Goal: Task Accomplishment & Management: Use online tool/utility

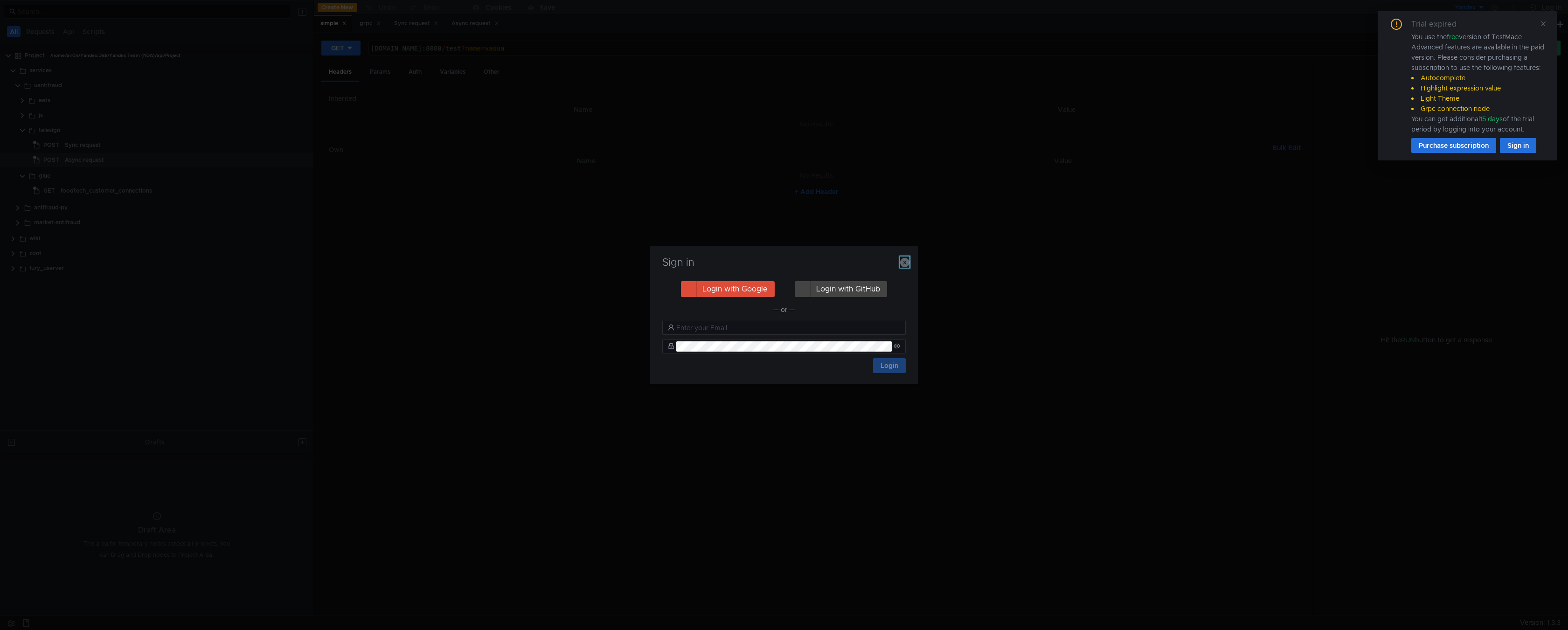
click at [909, 260] on icon "button" at bounding box center [905, 263] width 10 height 10
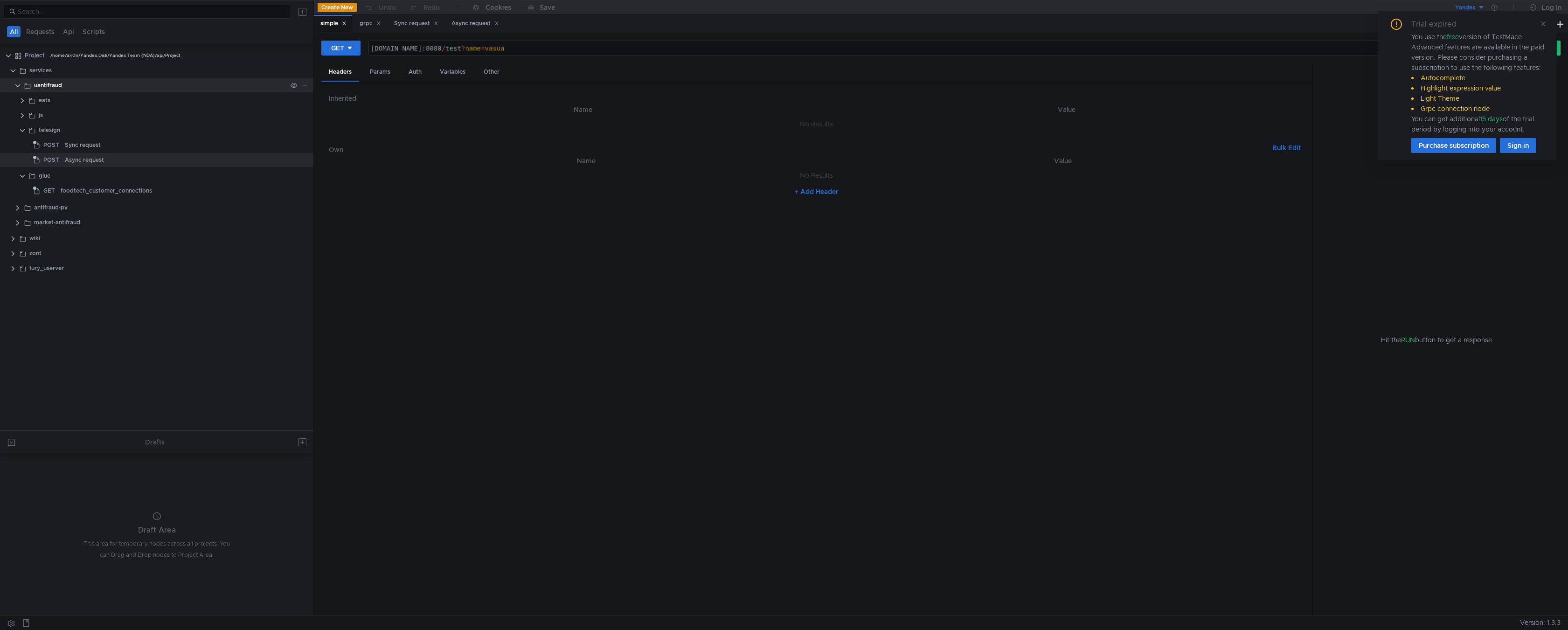
click at [20, 90] on app-app-tree-node-expander at bounding box center [18, 86] width 8 height 14
click at [17, 86] on clr-icon at bounding box center [18, 86] width 8 height 8
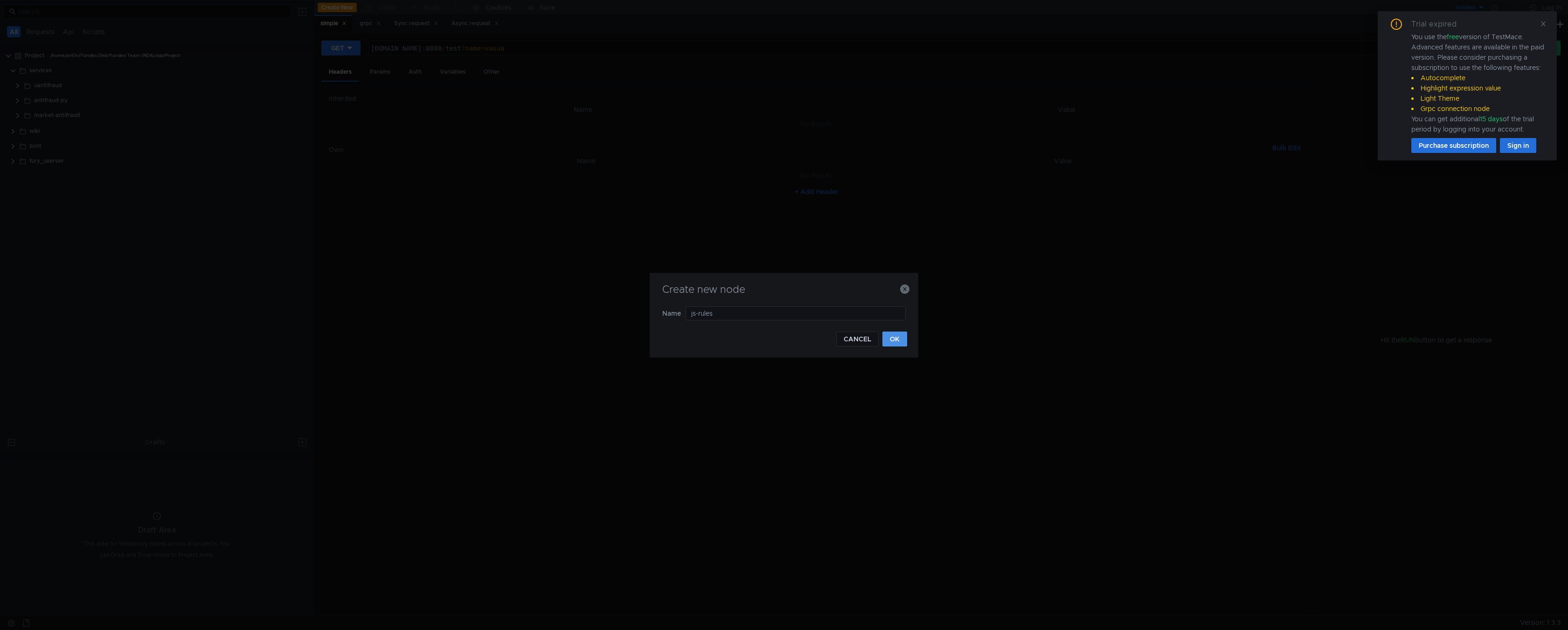
type input "js-rules"
click at [897, 343] on button "OK" at bounding box center [895, 339] width 25 height 15
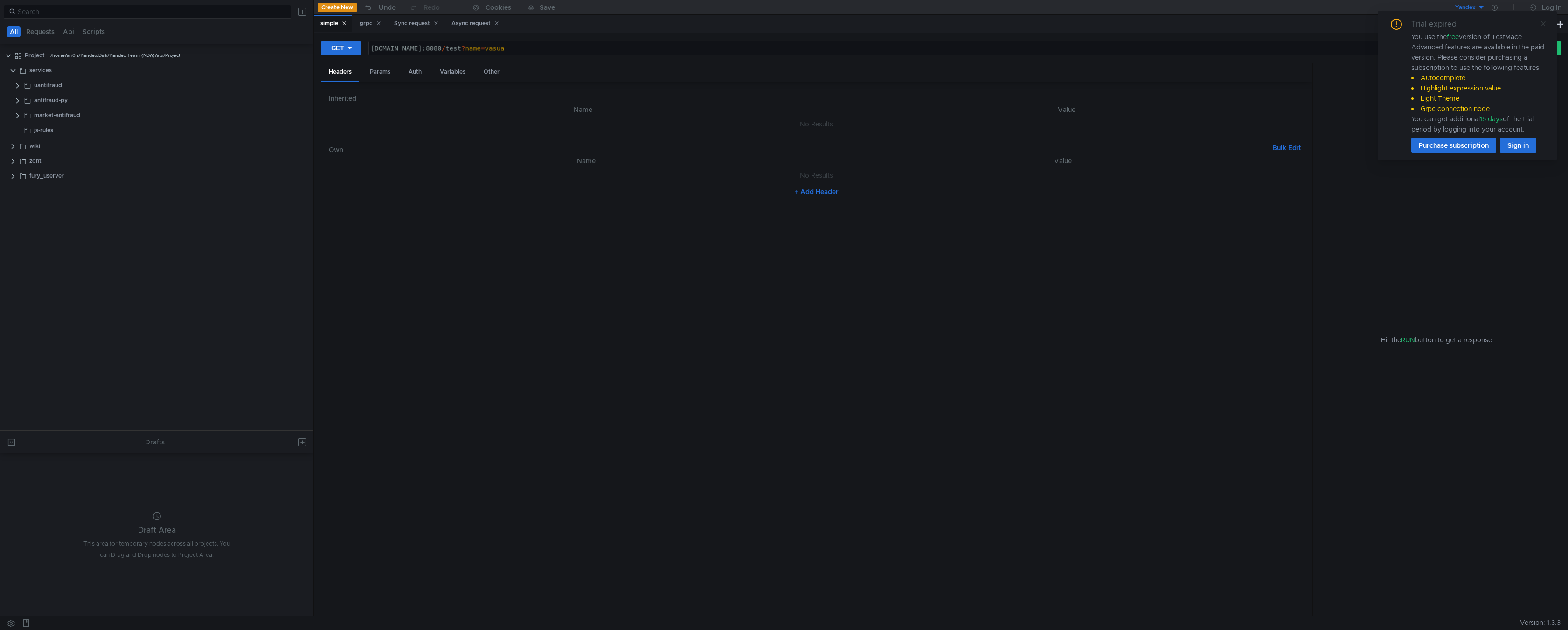
click at [1542, 26] on icon at bounding box center [1543, 24] width 4 height 4
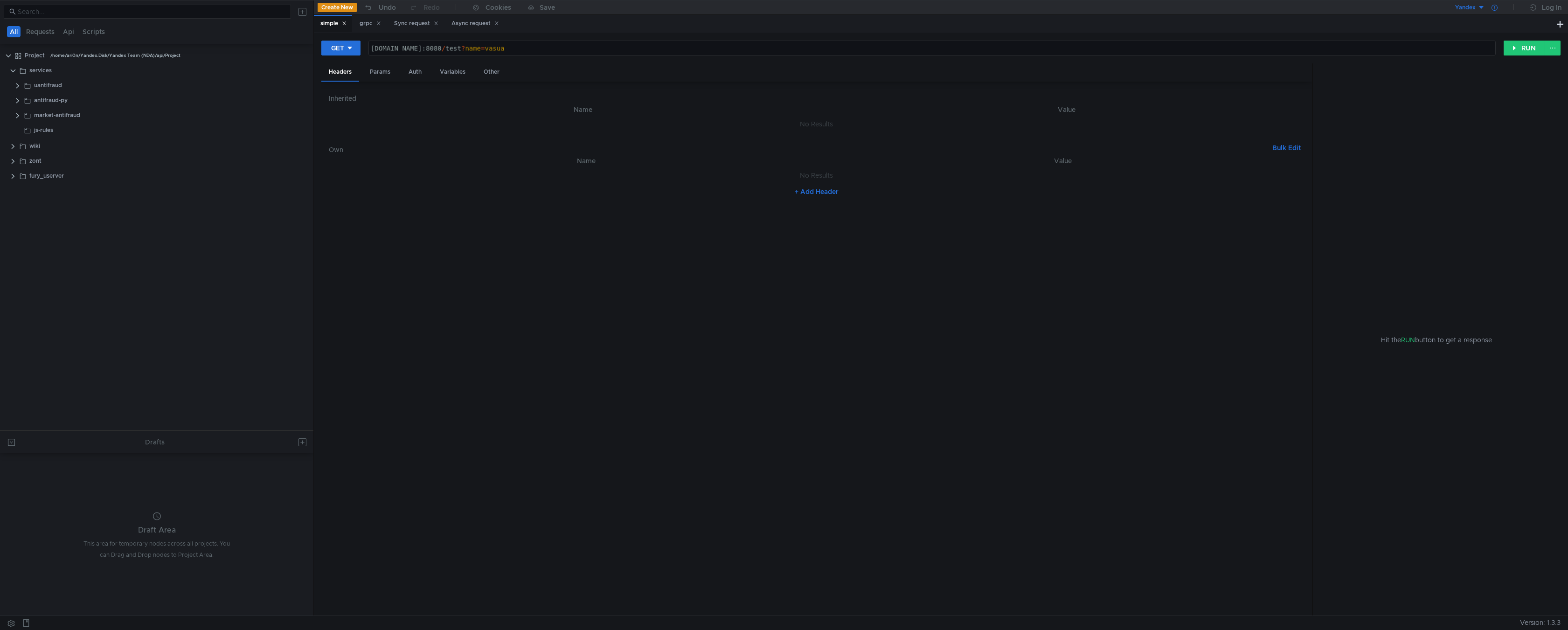
click at [1495, 12] on div at bounding box center [1495, 7] width 19 height 15
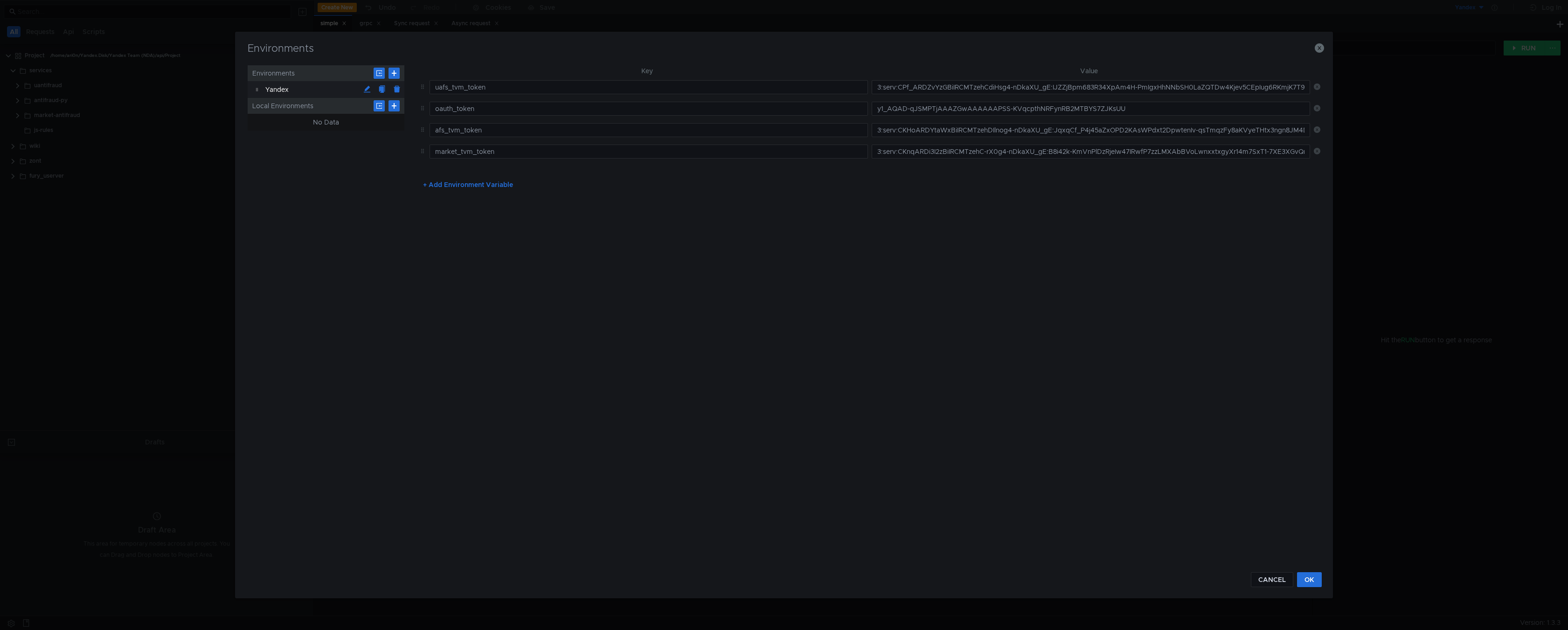
click at [454, 184] on button "+ Add Environment Variable" at bounding box center [468, 184] width 105 height 15
type input "js_rules_tvm_token"
click at [893, 170] on input "text" at bounding box center [1091, 173] width 438 height 14
paste input "3:serv:CKWBAhDKw6XHBiIRCMTzehD2930g4-nDkaXU_gE:Bn88rfceXvZtR03bCu1WqiXZHoSVuW7g…"
type input "3:serv:CKWBAhDKw6XHBiIRCMTzehD2930g4-nDkaXU_gE:Bn88rfceXvZtR03bCu1WqiXZHoSVuW7g…"
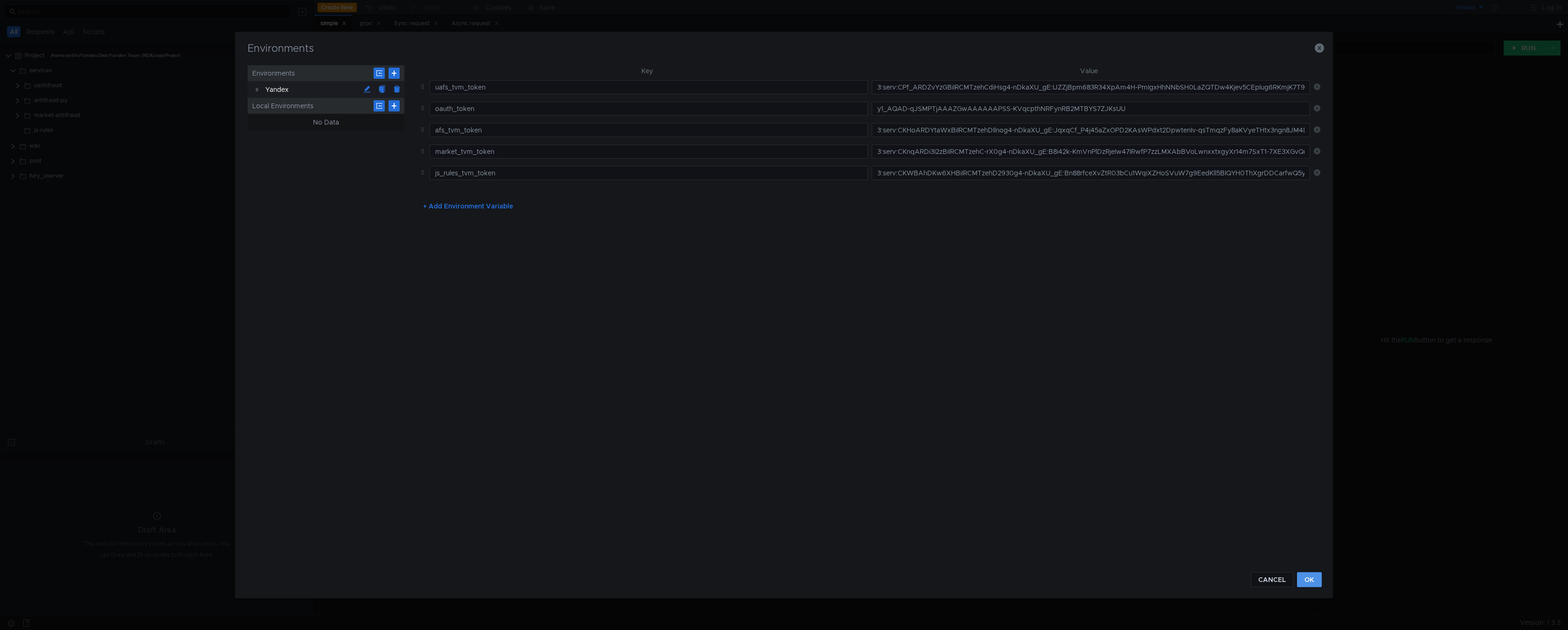
click at [1317, 580] on button "OK" at bounding box center [1309, 580] width 25 height 15
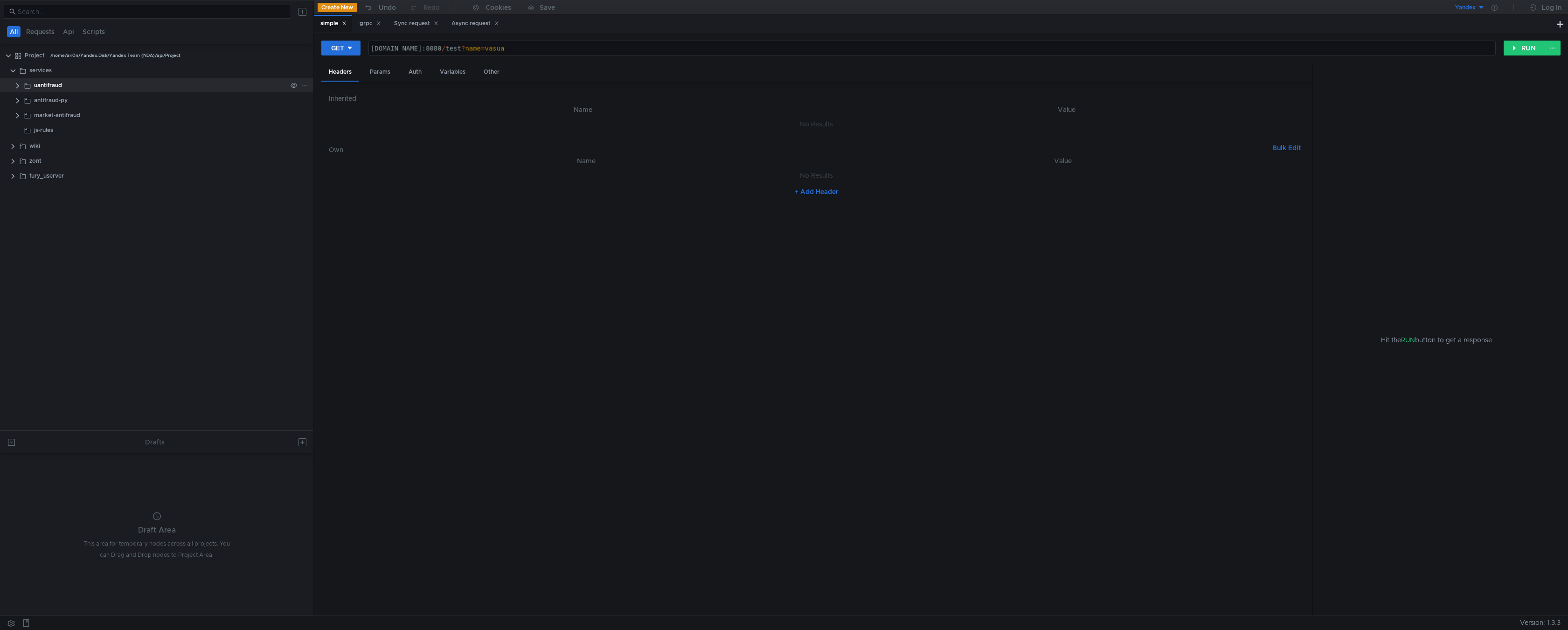
click at [52, 89] on div "uantifraud" at bounding box center [48, 86] width 28 height 14
drag, startPoint x: 52, startPoint y: 86, endPoint x: 33, endPoint y: 86, distance: 19.0
click at [33, 86] on div "uantifraud" at bounding box center [167, 86] width 292 height 14
click at [307, 84] on icon at bounding box center [304, 85] width 6 height 6
click at [550, 224] on div at bounding box center [784, 315] width 1568 height 630
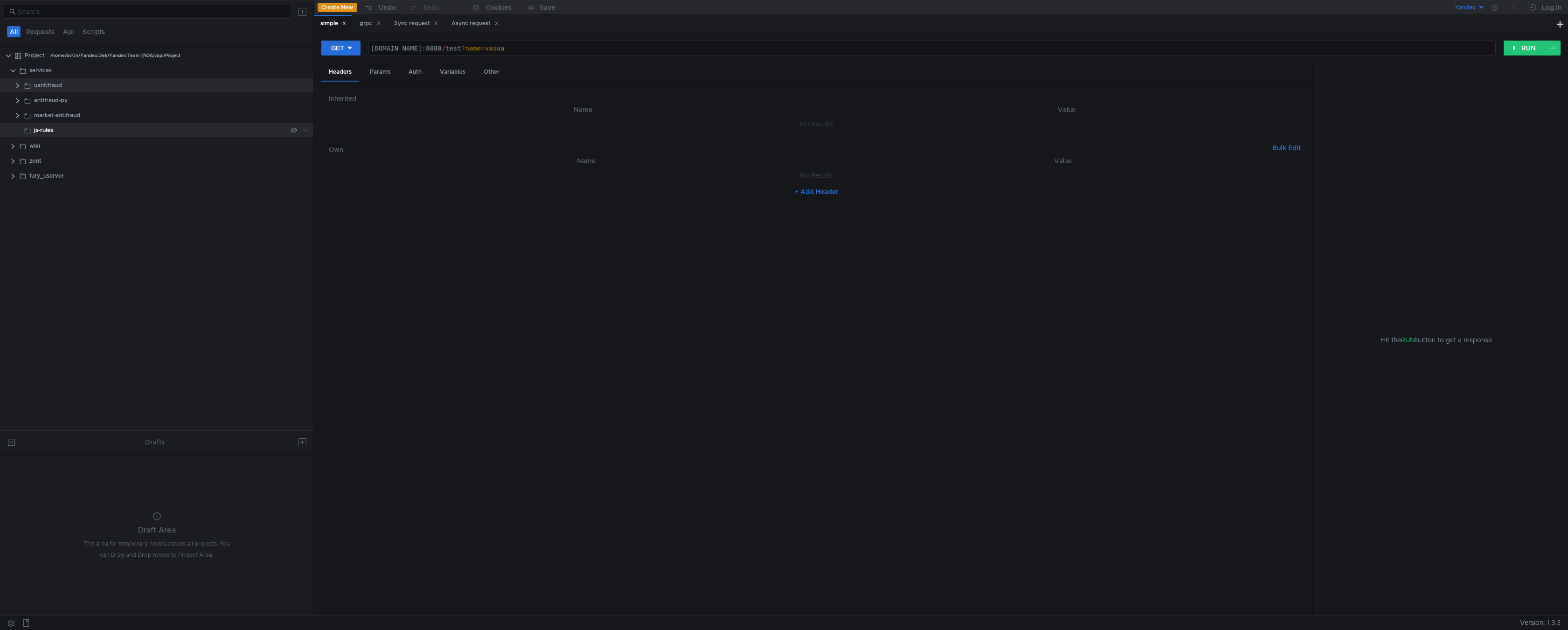
click at [31, 130] on clr-icon at bounding box center [27, 131] width 8 height 8
click at [20, 86] on clr-icon at bounding box center [18, 86] width 8 height 8
click at [69, 146] on div "Sync request" at bounding box center [82, 145] width 36 height 14
click at [88, 146] on div "Sync request" at bounding box center [82, 145] width 36 height 14
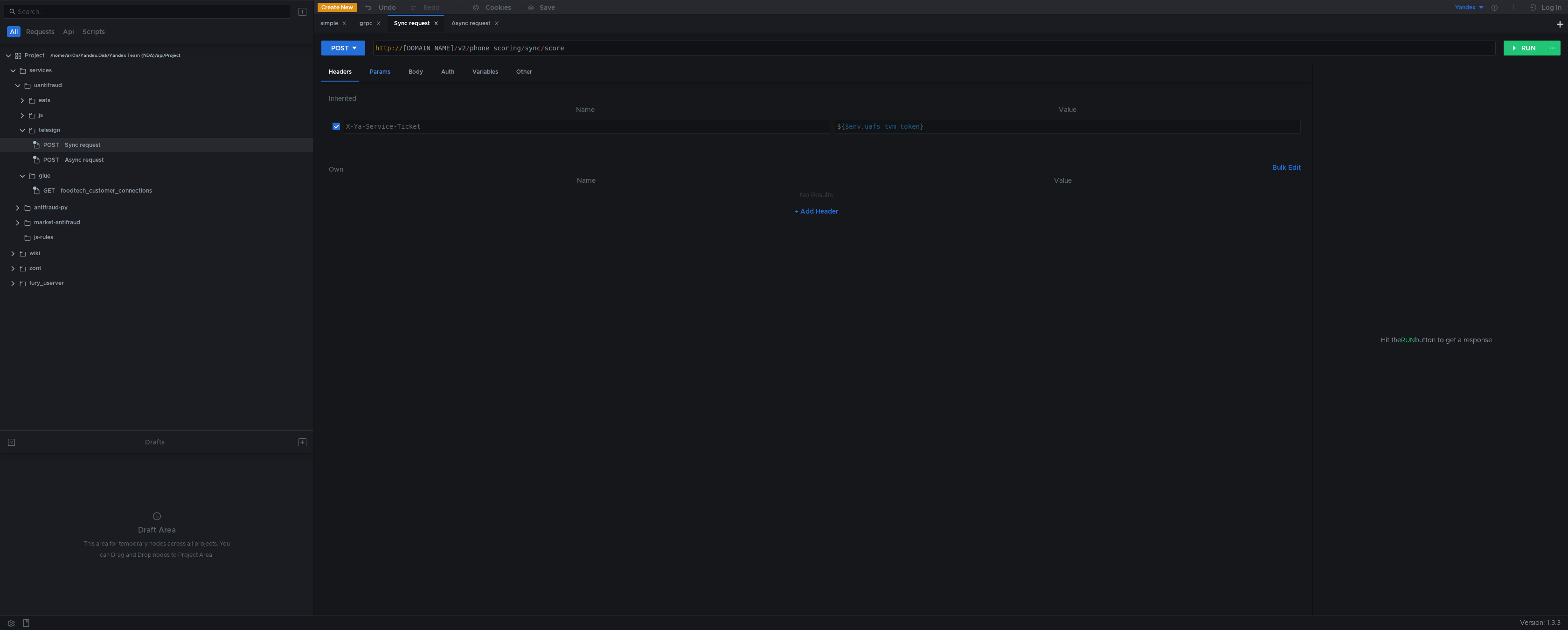
click at [370, 75] on div "Params" at bounding box center [380, 72] width 35 height 17
click at [422, 72] on div "Body" at bounding box center [416, 72] width 29 height 17
click at [443, 72] on div "Auth" at bounding box center [448, 72] width 28 height 17
click at [417, 75] on div "Body" at bounding box center [416, 72] width 29 height 17
click at [335, 72] on div "Headers" at bounding box center [340, 72] width 38 height 17
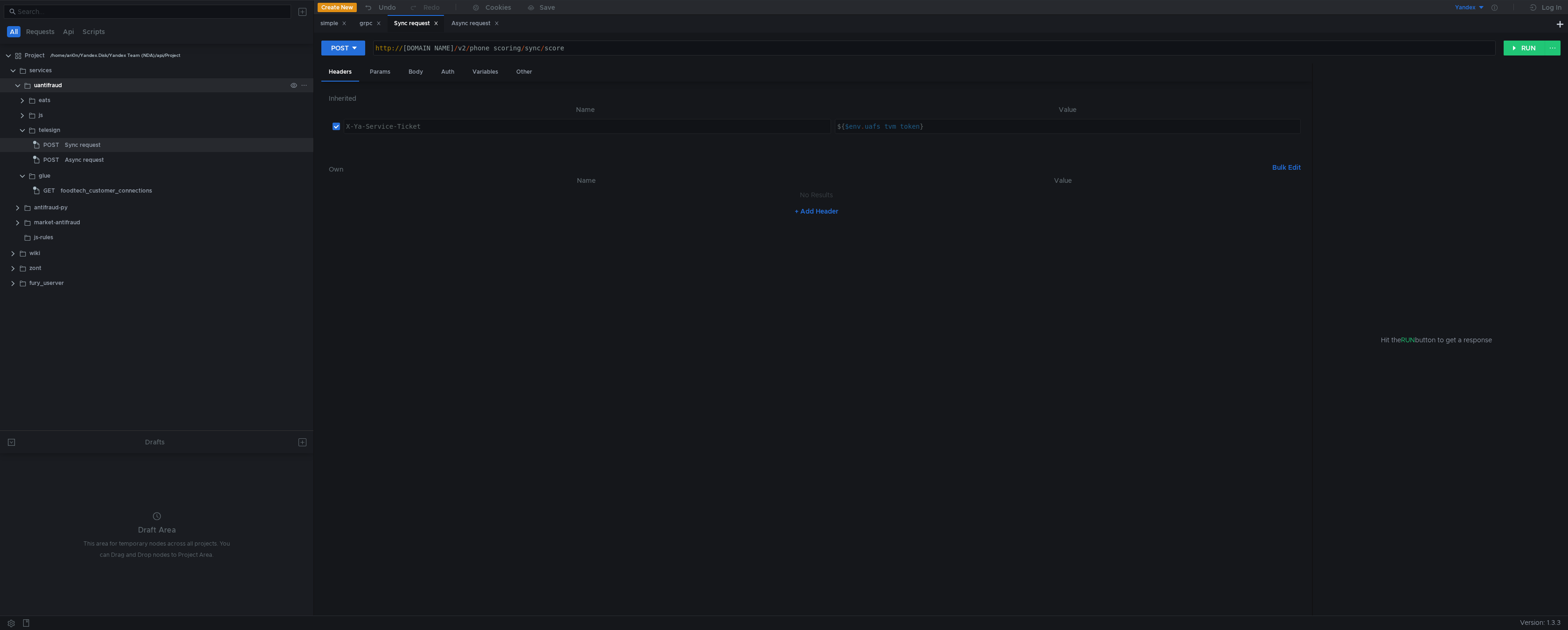
click at [52, 82] on div "uantifraud" at bounding box center [48, 86] width 28 height 14
click at [294, 86] on icon at bounding box center [294, 85] width 6 height 6
click at [293, 86] on icon at bounding box center [294, 85] width 6 height 6
click at [307, 84] on icon at bounding box center [304, 85] width 6 height 6
click at [341, 211] on app-tour-anchor "Show in explorer" at bounding box center [342, 210] width 52 height 12
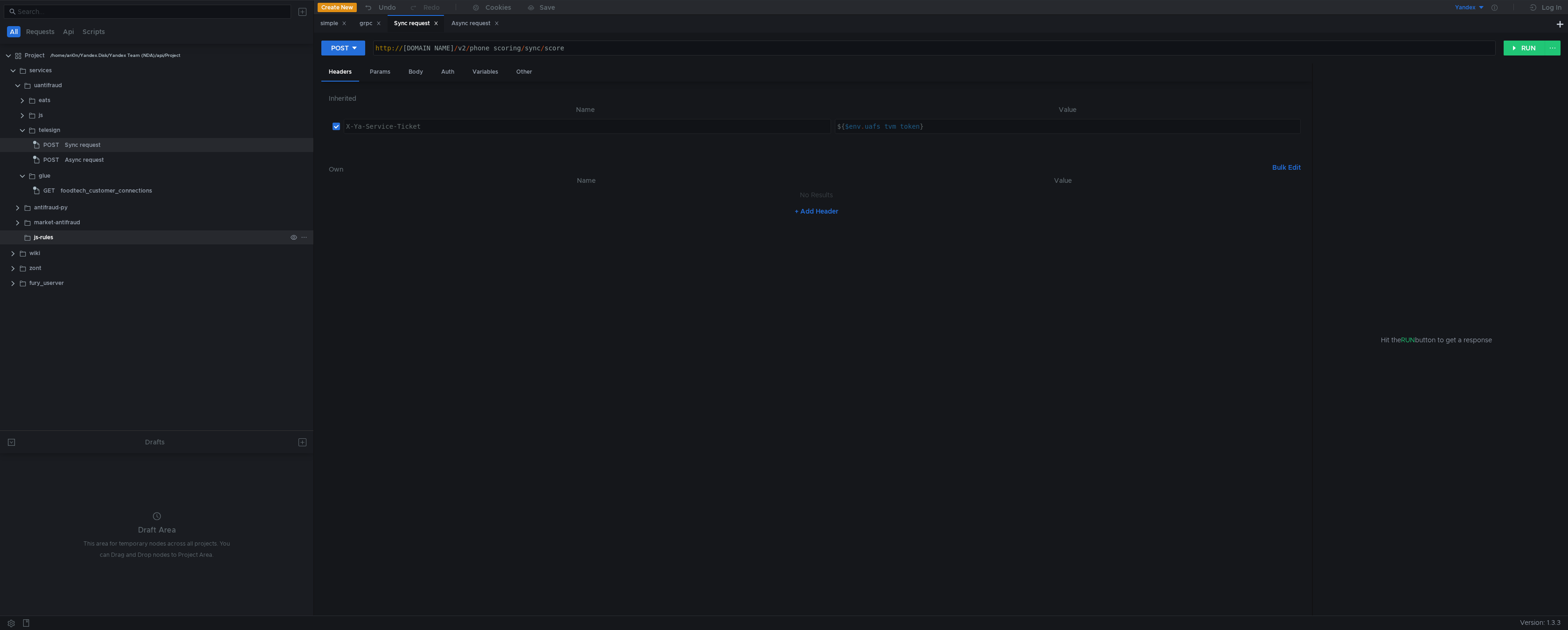
drag, startPoint x: 42, startPoint y: 239, endPoint x: 29, endPoint y: 236, distance: 13.3
click at [29, 236] on div "js-rules" at bounding box center [167, 238] width 292 height 14
click at [27, 236] on app-tree-icon at bounding box center [29, 238] width 10 height 14
drag, startPoint x: 38, startPoint y: 238, endPoint x: 1483, endPoint y: 9, distance: 1463.0
click at [1483, 9] on as-split "All Requests Api Scripts Project /home/ari0n/Yandex.Disk/Yandex Team (NDA)/api/…" at bounding box center [784, 308] width 1568 height 616
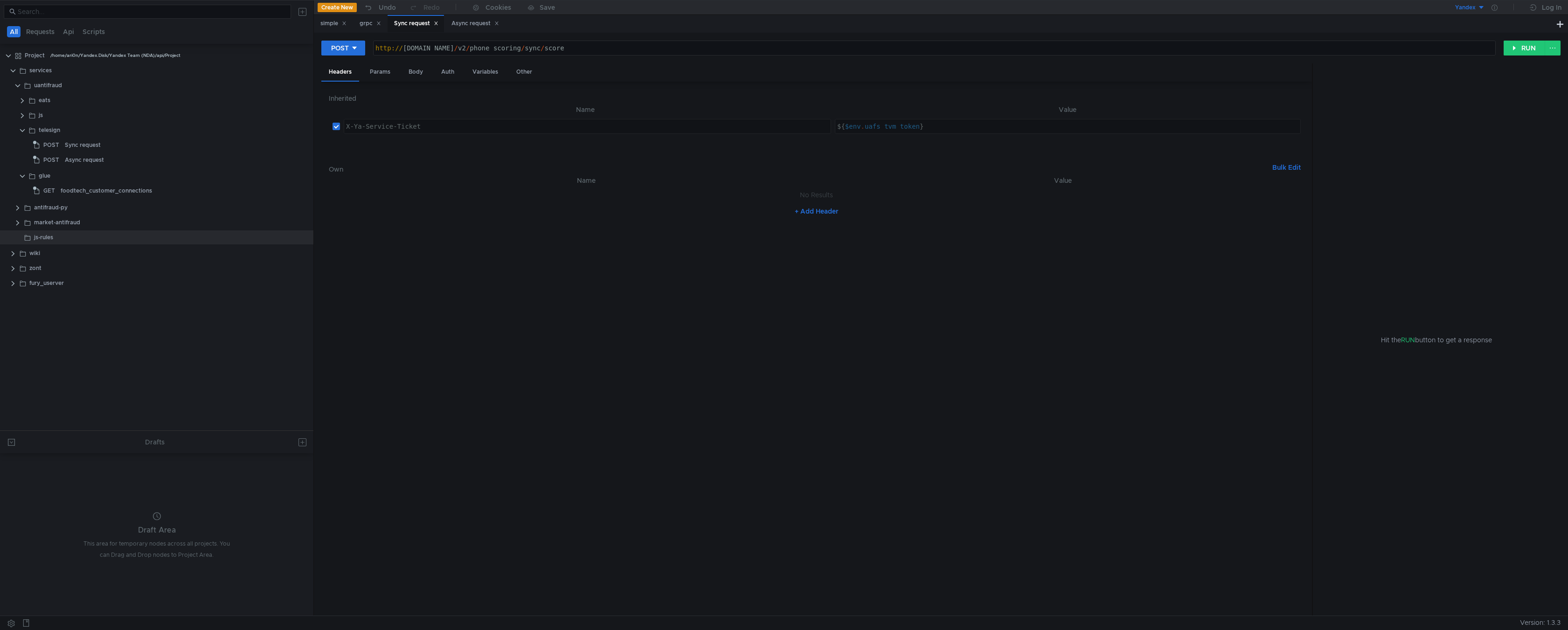
click at [1482, 8] on button "Yandex" at bounding box center [1452, 7] width 65 height 15
click at [1482, 8] on div at bounding box center [784, 315] width 1568 height 630
click at [1491, 8] on div at bounding box center [1495, 7] width 19 height 15
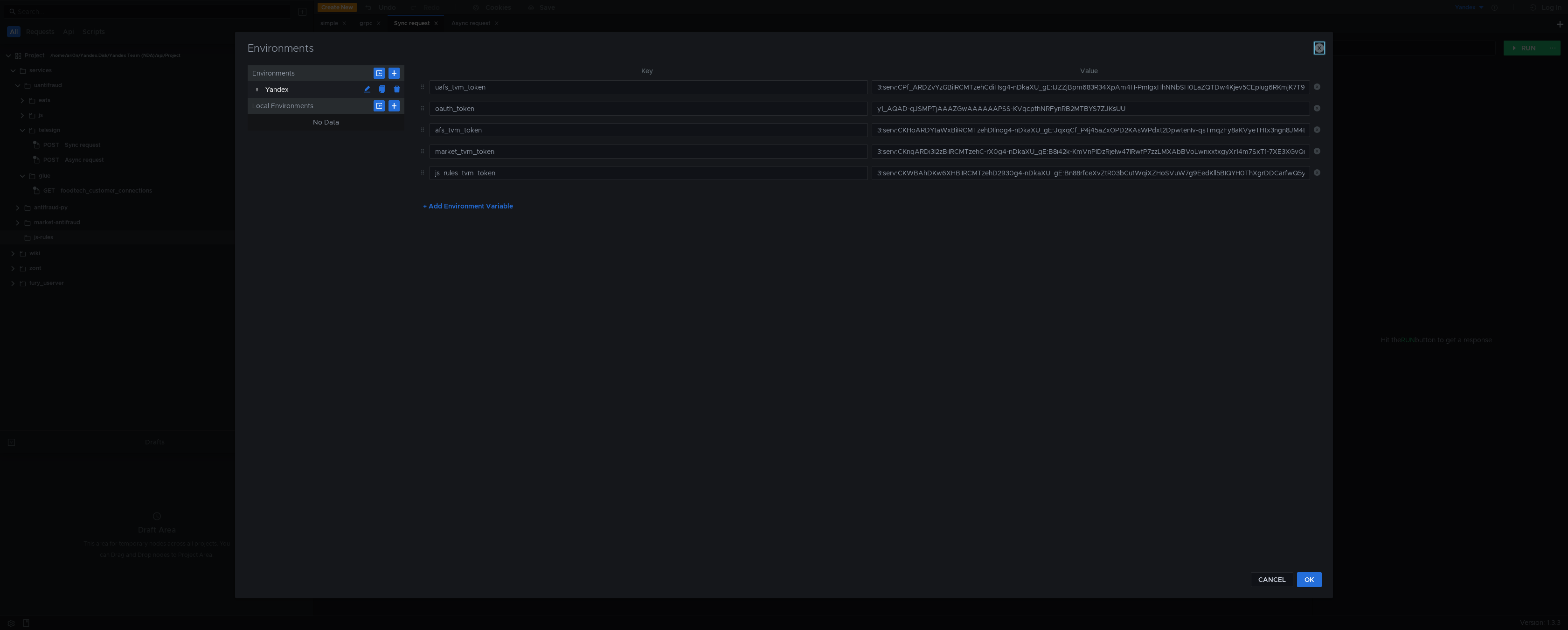
click at [1321, 51] on icon "button" at bounding box center [1319, 48] width 10 height 10
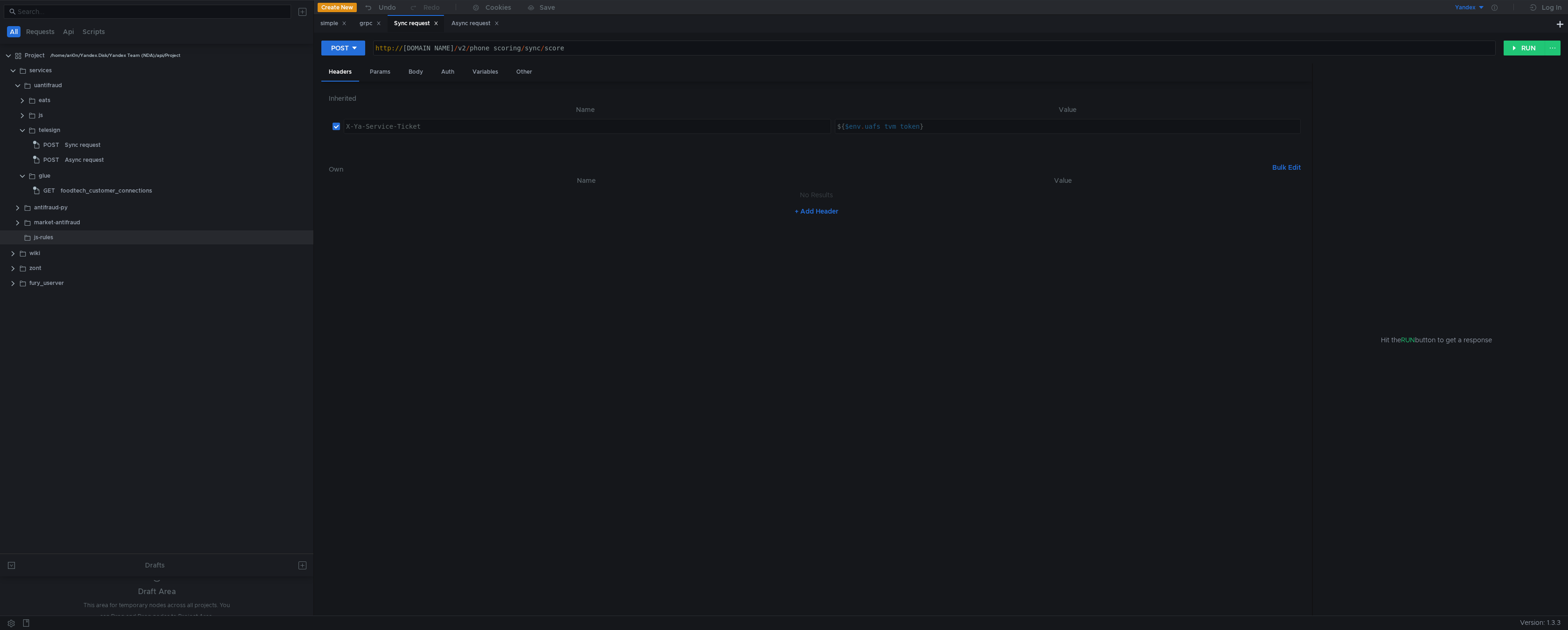
drag, startPoint x: 98, startPoint y: 431, endPoint x: 86, endPoint y: 599, distance: 168.4
click at [85, 599] on as-split "All Requests Api Scripts Project /home/ari0n/Yandex.Disk/Yandex Team (NDA)/api/…" at bounding box center [157, 308] width 314 height 615
click at [35, 237] on div "js-rules" at bounding box center [43, 238] width 19 height 14
type textarea "X-Ya-Service-Ticket"
drag, startPoint x: 387, startPoint y: 123, endPoint x: 335, endPoint y: 118, distance: 52.2
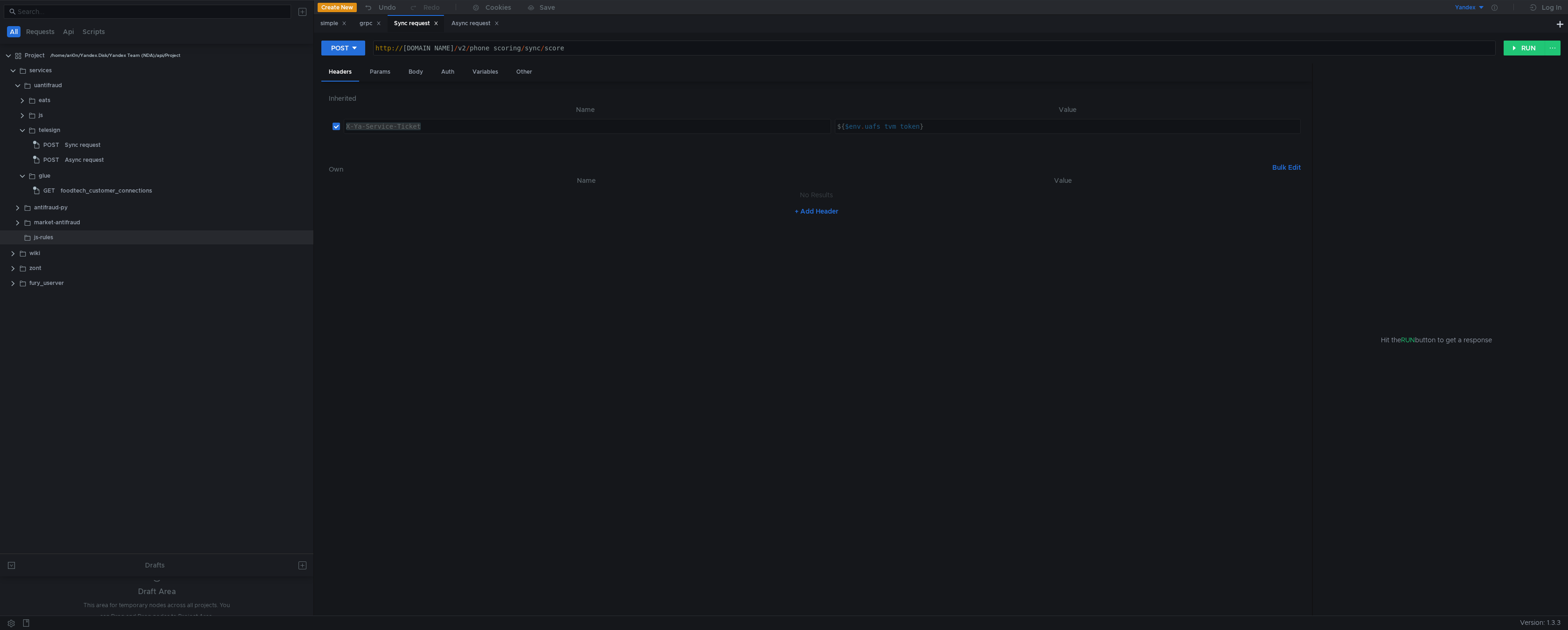
click at [334, 118] on tr "X-Ya-Service-Ticket X-Ya-Service-Ticket ההההההההההההההההההההההההההההההההההההההה…" at bounding box center [817, 126] width 976 height 22
click at [31, 70] on div "services" at bounding box center [40, 70] width 22 height 14
click at [39, 87] on div "uantifraud" at bounding box center [48, 86] width 28 height 14
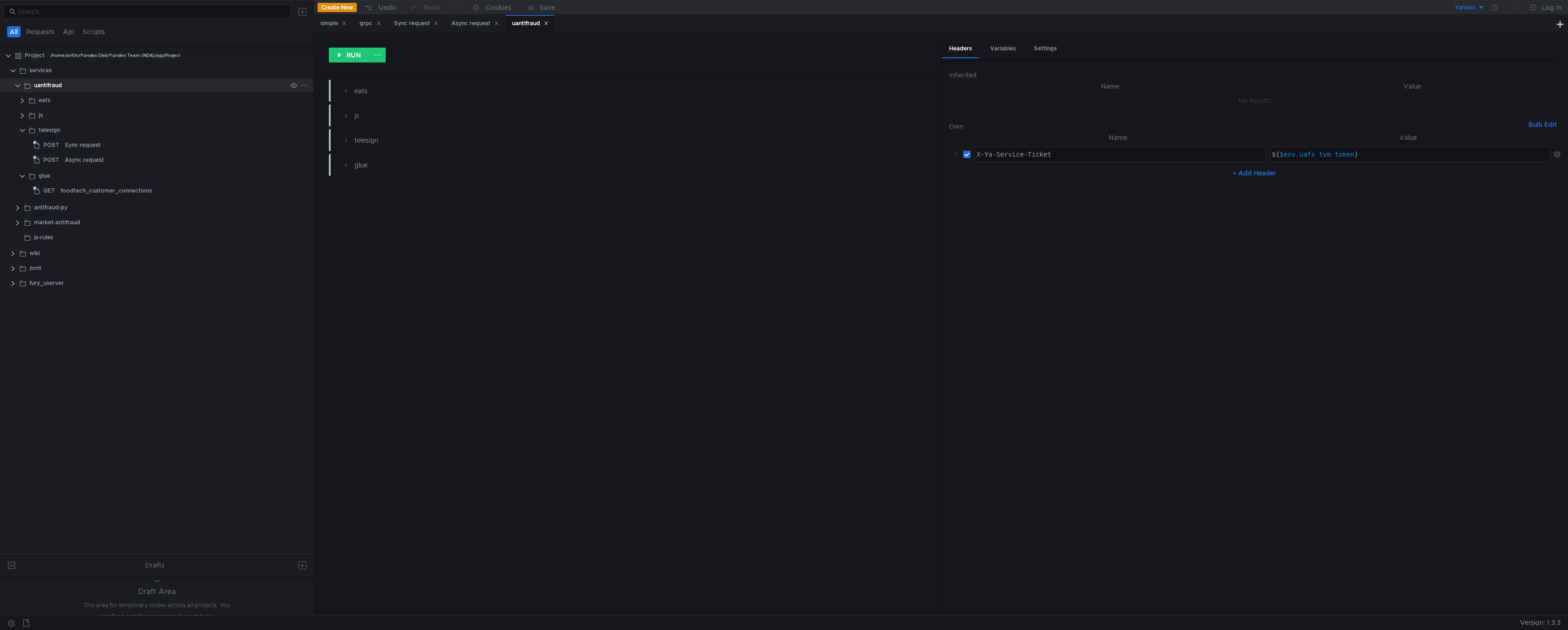
click at [39, 87] on div "uantifraud" at bounding box center [48, 86] width 28 height 14
click at [45, 236] on div "js-rules" at bounding box center [43, 238] width 19 height 14
click at [1240, 169] on button "+ Add Header" at bounding box center [1255, 169] width 51 height 12
click at [1190, 151] on div at bounding box center [1120, 162] width 291 height 22
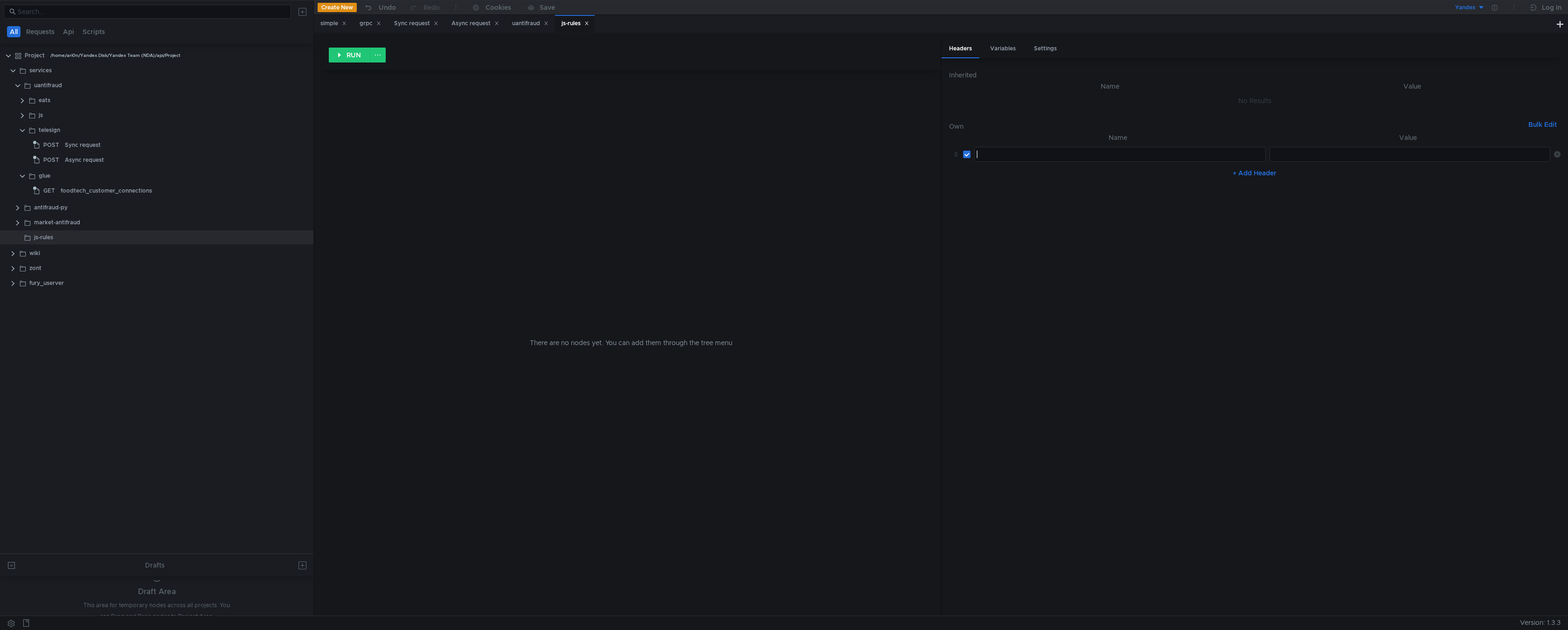
type textarea "X"
paste textarea "X-Ya-Service-Ticket"
type textarea "X-Ya-Service-Ticket"
click at [1388, 266] on nz-table "Name Value X-Ya-Service-Ticket X-Ya-Service-Ticket הההההההההההההההההההההההההההה…" at bounding box center [1255, 370] width 611 height 476
click at [529, 27] on div "uantifraud" at bounding box center [530, 23] width 36 height 10
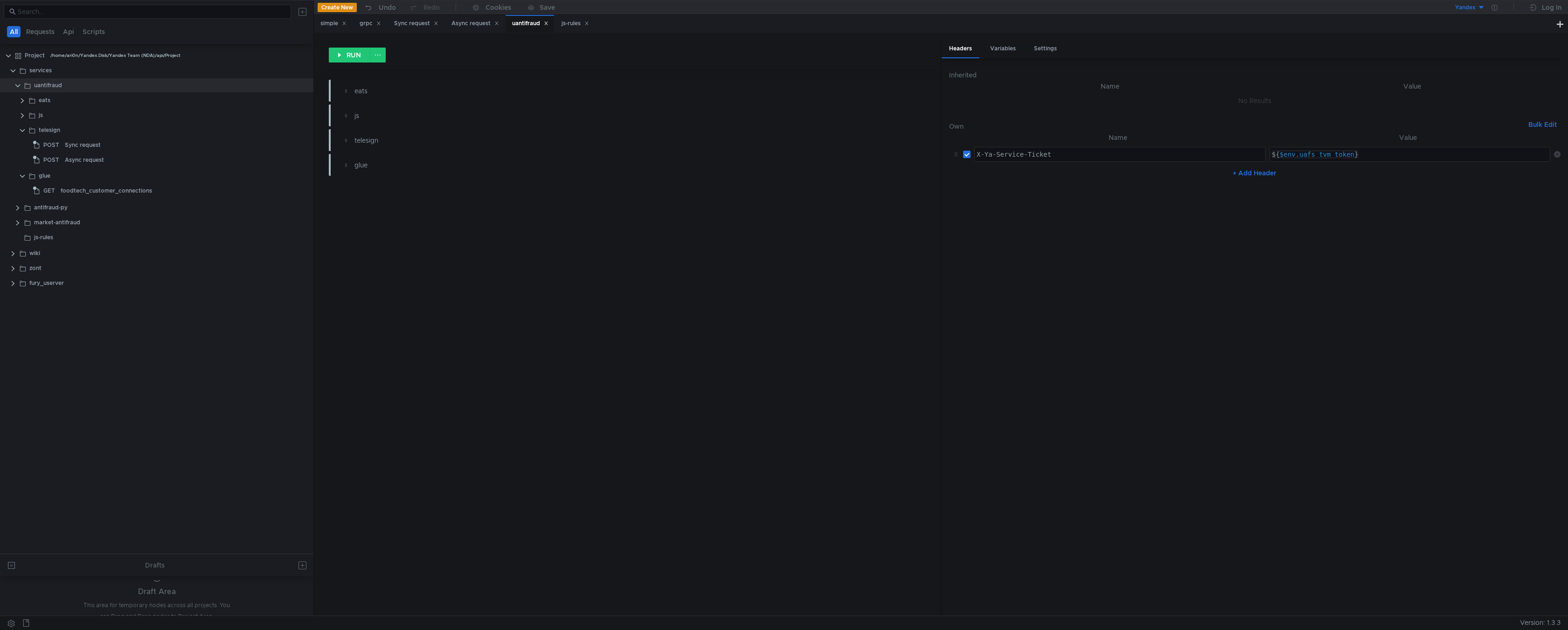
type textarea "${$env.uafs_tvm_token}"
drag, startPoint x: 1364, startPoint y: 153, endPoint x: 1256, endPoint y: 153, distance: 108.0
click at [1256, 153] on tr "X-Ya-Service-Ticket ההההההההההההההההההההההההההההההההההההההההההההההההההההההההההה…" at bounding box center [1255, 154] width 611 height 22
click at [574, 27] on div "js-rules" at bounding box center [575, 23] width 27 height 10
click at [1307, 161] on div at bounding box center [1411, 162] width 282 height 22
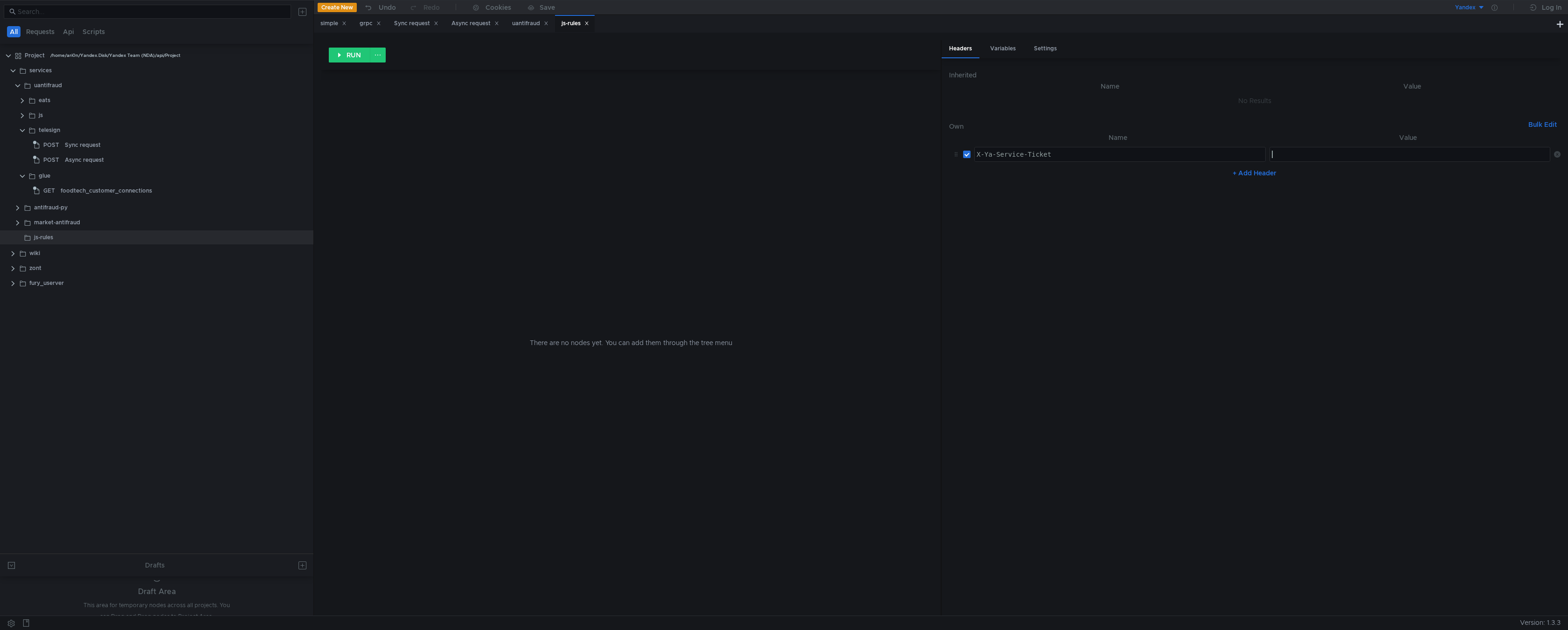
paste textarea "${$env.uafs_tvm_token}"
click at [1495, 214] on nz-table "Name Value X-Ya-Service-Ticket X-Ya-Service-Ticket הההההההההההההההההההההההההההה…" at bounding box center [1255, 370] width 611 height 476
click at [1493, 8] on icon at bounding box center [1495, 7] width 6 height 6
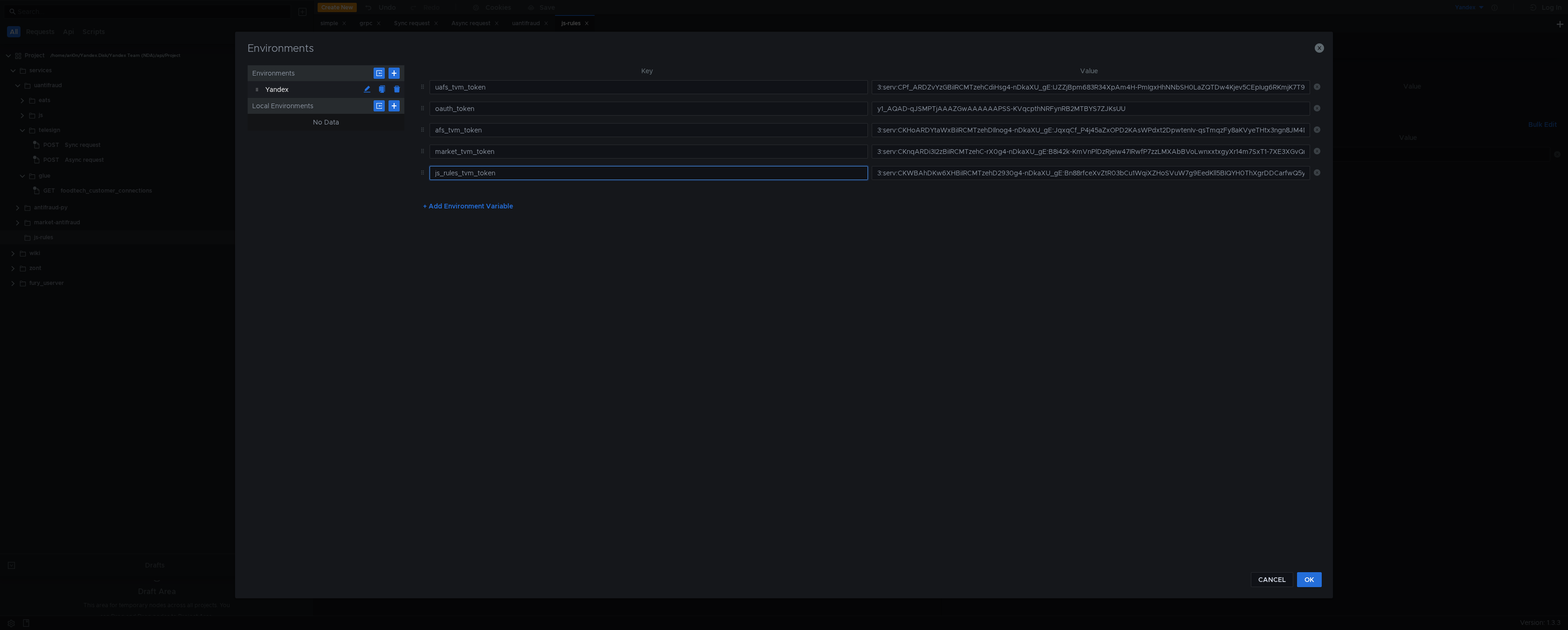
drag, startPoint x: 507, startPoint y: 172, endPoint x: 409, endPoint y: 159, distance: 98.9
click at [409, 160] on div "Environments Yandex Local Environments No Data Key Value uafs_tvm_token 3:serv:…" at bounding box center [784, 313] width 1072 height 496
click at [1318, 48] on icon "button" at bounding box center [1319, 48] width 10 height 10
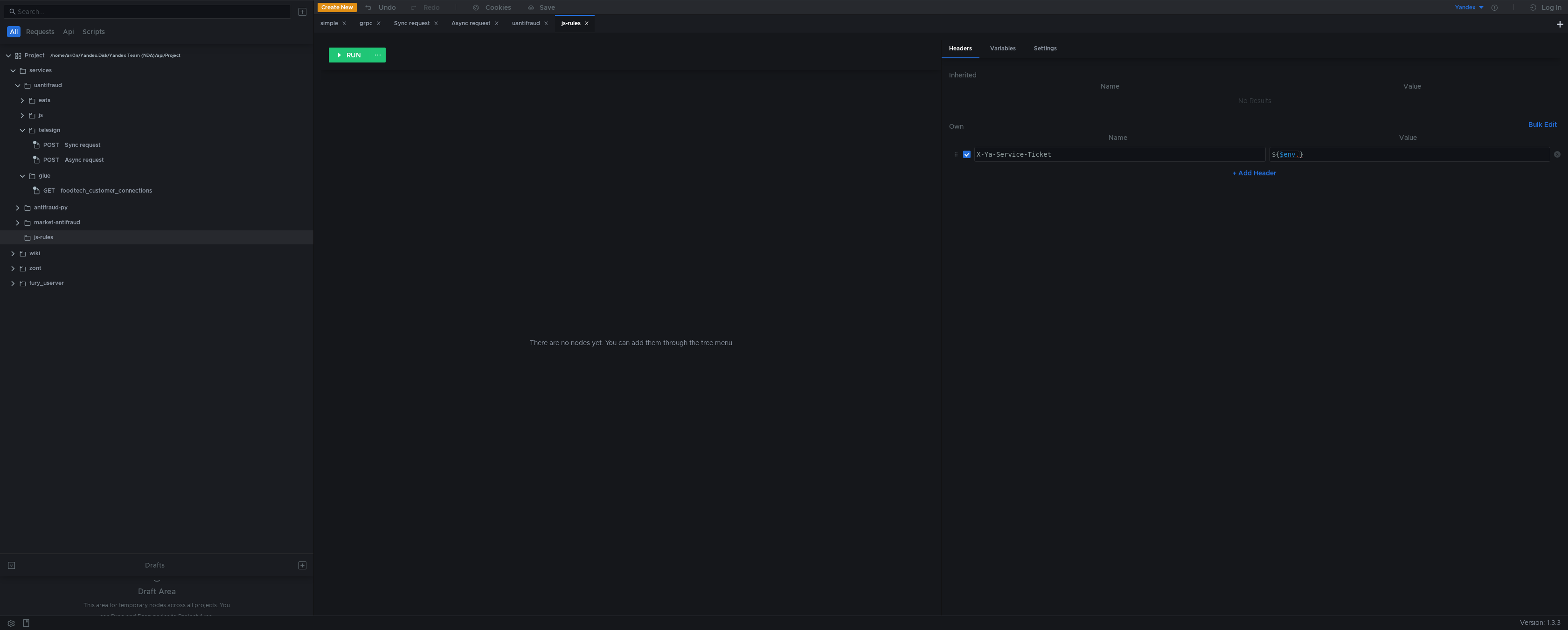
click at [1297, 155] on div "${ $env . }" at bounding box center [1411, 162] width 282 height 22
paste textarea "js_rules_tvm_token"
type textarea "${$env.js_rules_tvm_token}"
drag, startPoint x: 1399, startPoint y: 250, endPoint x: 1397, endPoint y: 257, distance: 7.3
click at [1399, 250] on nz-table "Name Value X-Ya-Service-Ticket X-Ya-Service-Ticket הההההההההההההההההההההההההההה…" at bounding box center [1255, 370] width 611 height 476
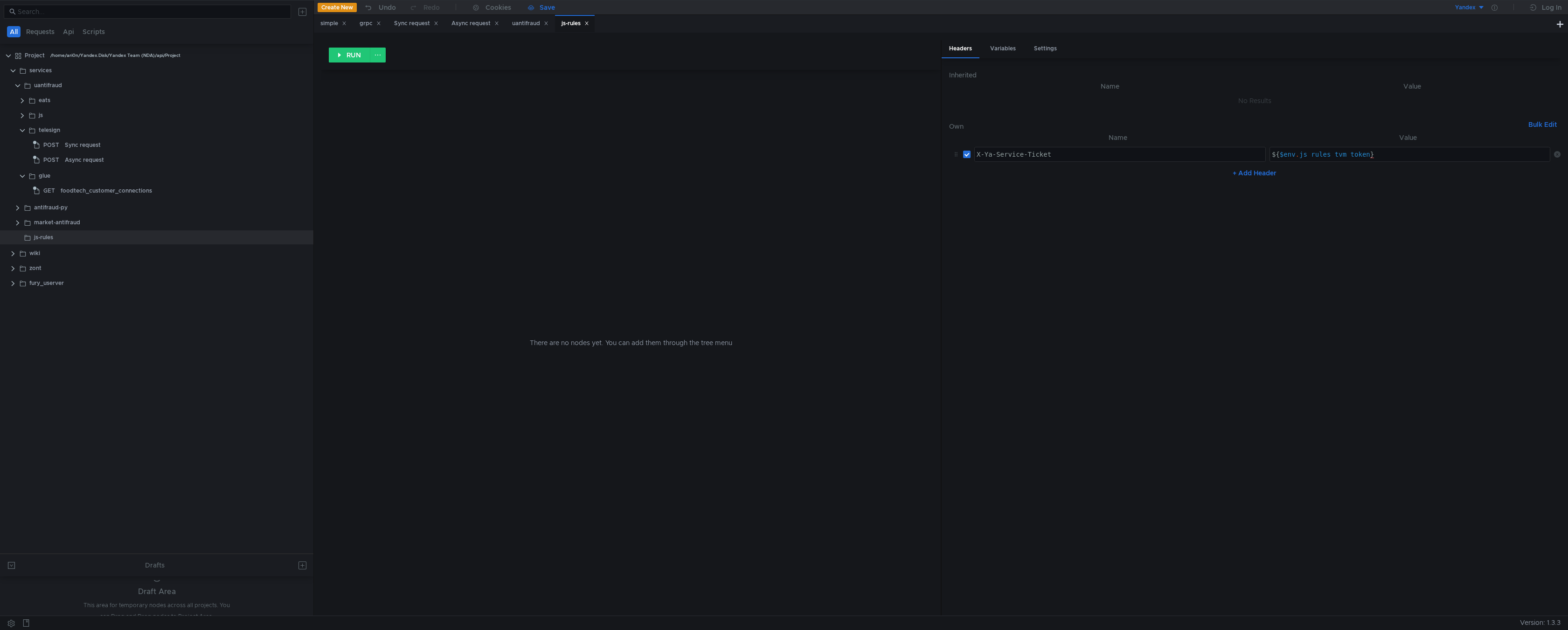
click at [538, 6] on div "Save" at bounding box center [541, 8] width 27 height 6
click at [1277, 309] on nz-table "Name Value X-Ya-Service-Ticket X-Ya-Service-Ticket הההההההההההההההההההההההההההה…" at bounding box center [1255, 370] width 611 height 476
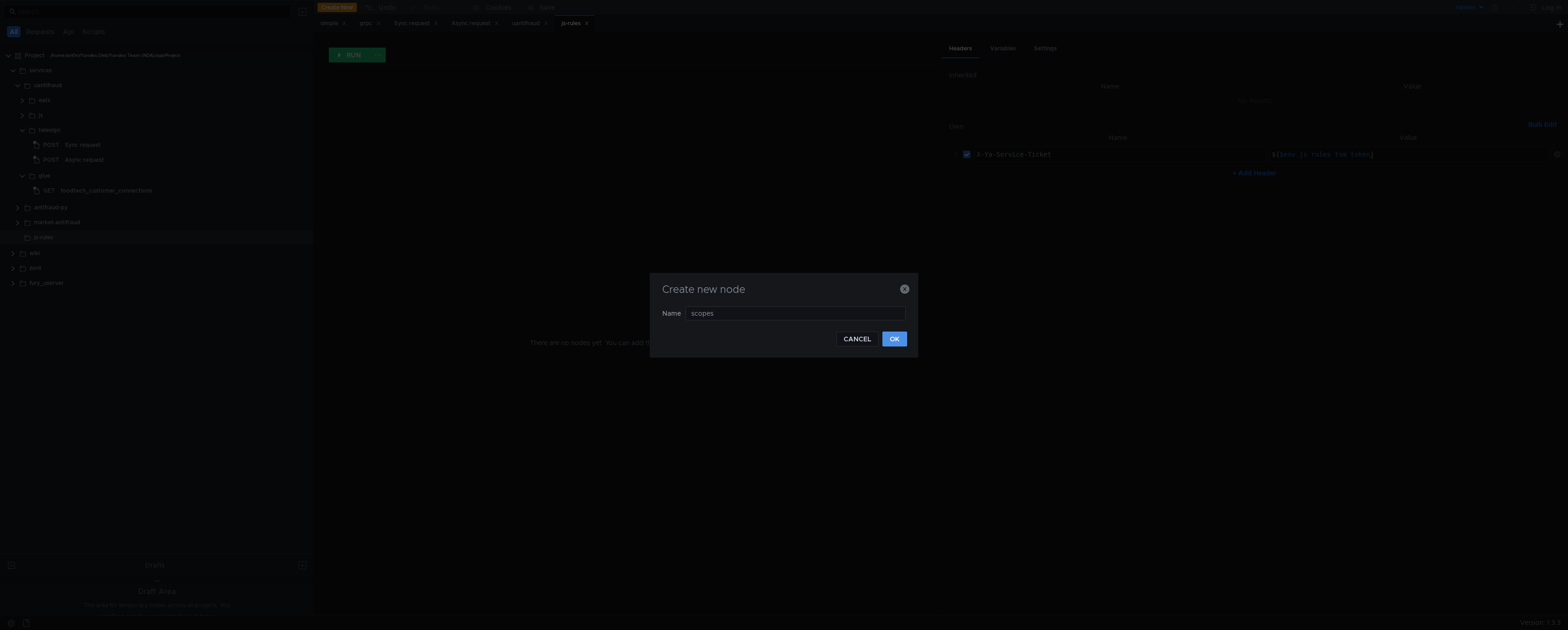
type input "scopes"
click at [894, 339] on button "OK" at bounding box center [895, 339] width 25 height 15
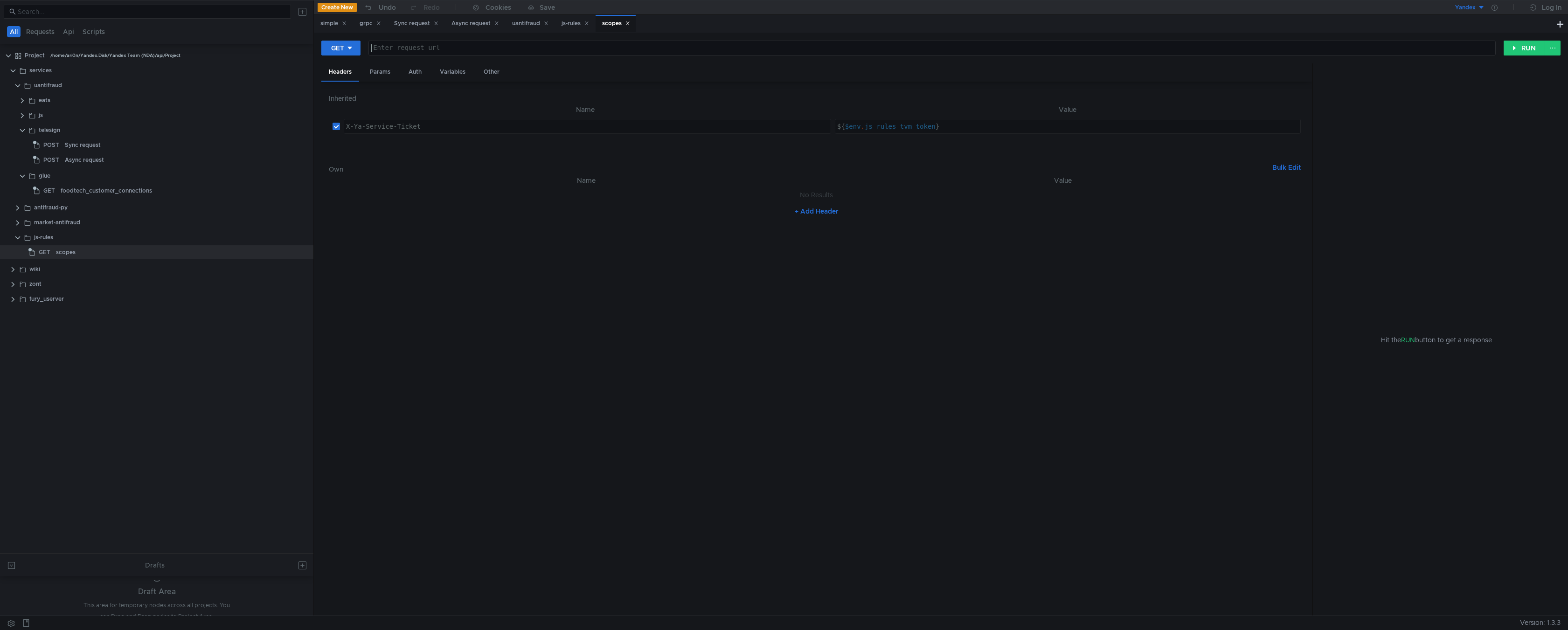
click at [415, 49] on div at bounding box center [932, 55] width 1126 height 22
paste textarea "[DOMAIN_NAME]"
click at [535, 45] on div "http:// js-rules.taxi.tst.yandex.net /" at bounding box center [932, 55] width 1126 height 22
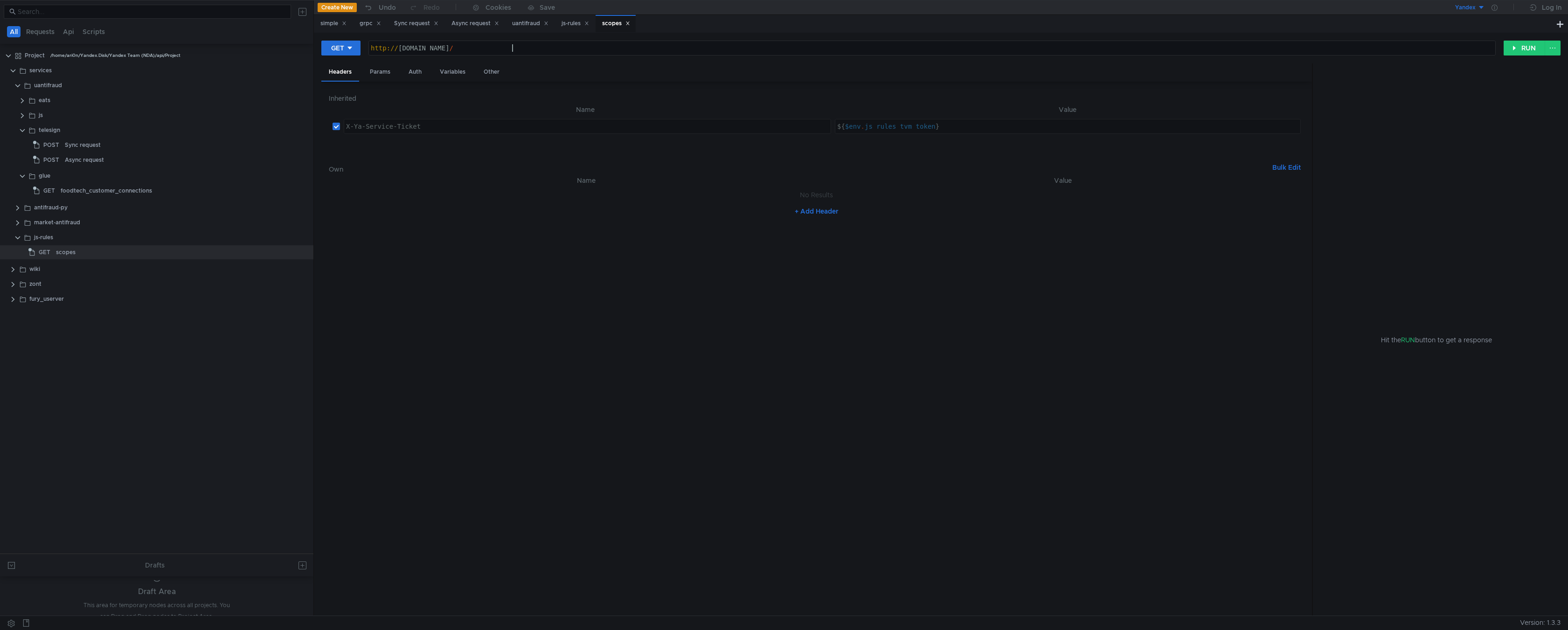
paste textarea "/v1/scopes"
type textarea "[URL][DOMAIN_NAME]"
click at [830, 385] on nz-table "Name Value No Results + Add Header" at bounding box center [817, 392] width 976 height 434
click at [1527, 46] on button "RUN" at bounding box center [1525, 48] width 42 height 15
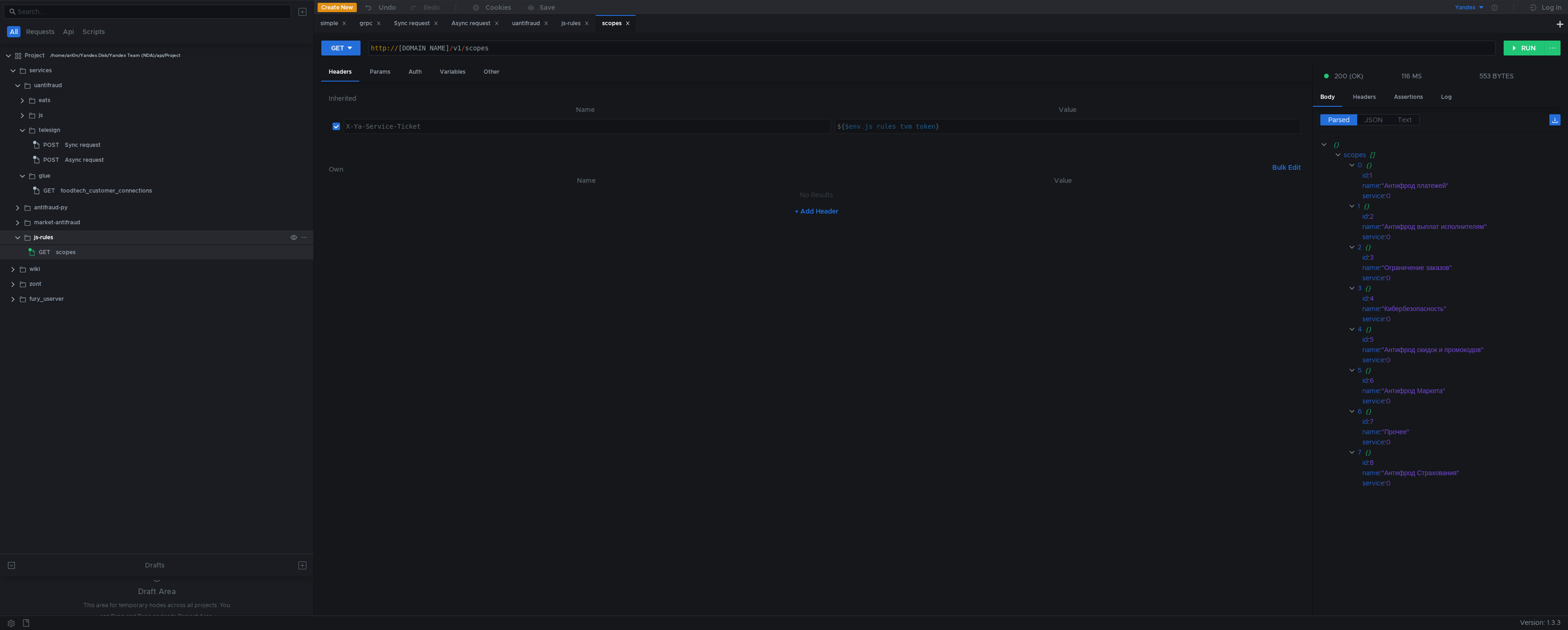
click at [43, 238] on div "js-rules" at bounding box center [43, 238] width 19 height 14
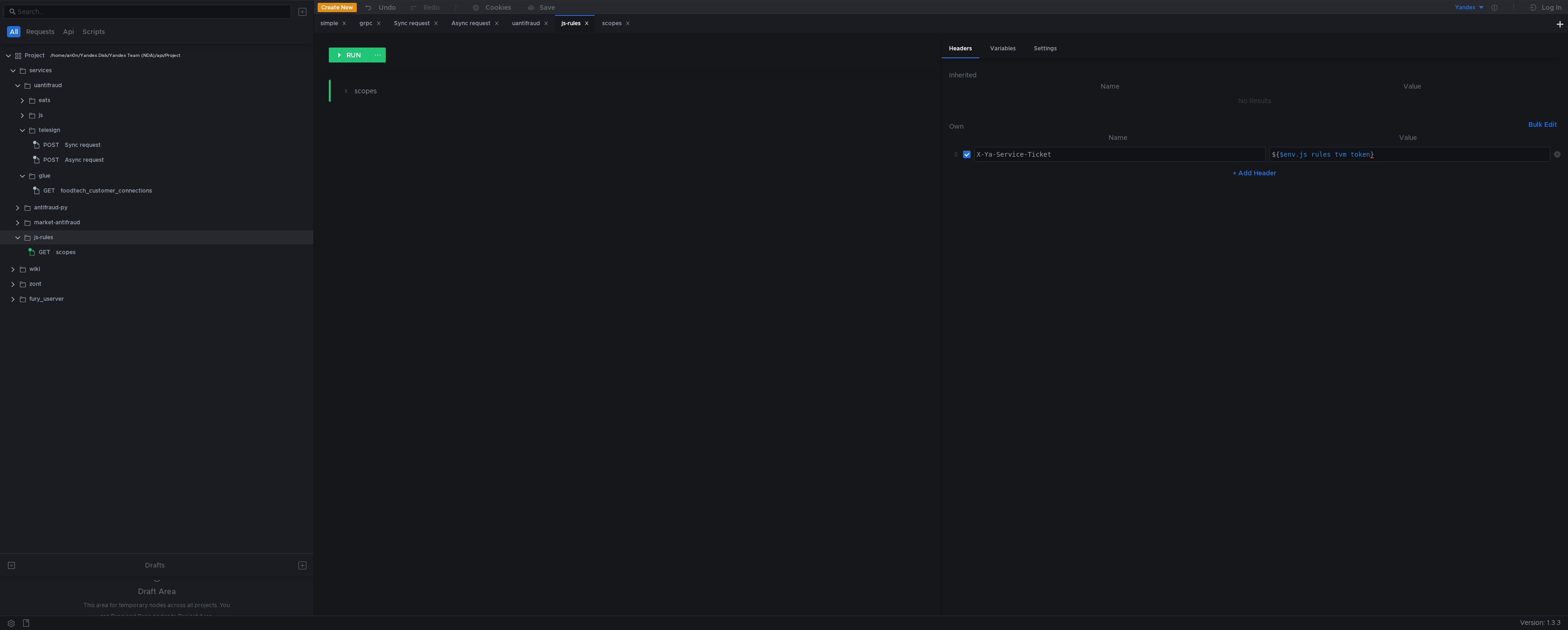
click at [1253, 174] on button "+ Add Header" at bounding box center [1255, 173] width 51 height 12
click at [1116, 178] on div at bounding box center [1120, 184] width 291 height 22
type textarea "X-Yandex-Login"
click at [1291, 176] on div at bounding box center [1411, 184] width 282 height 22
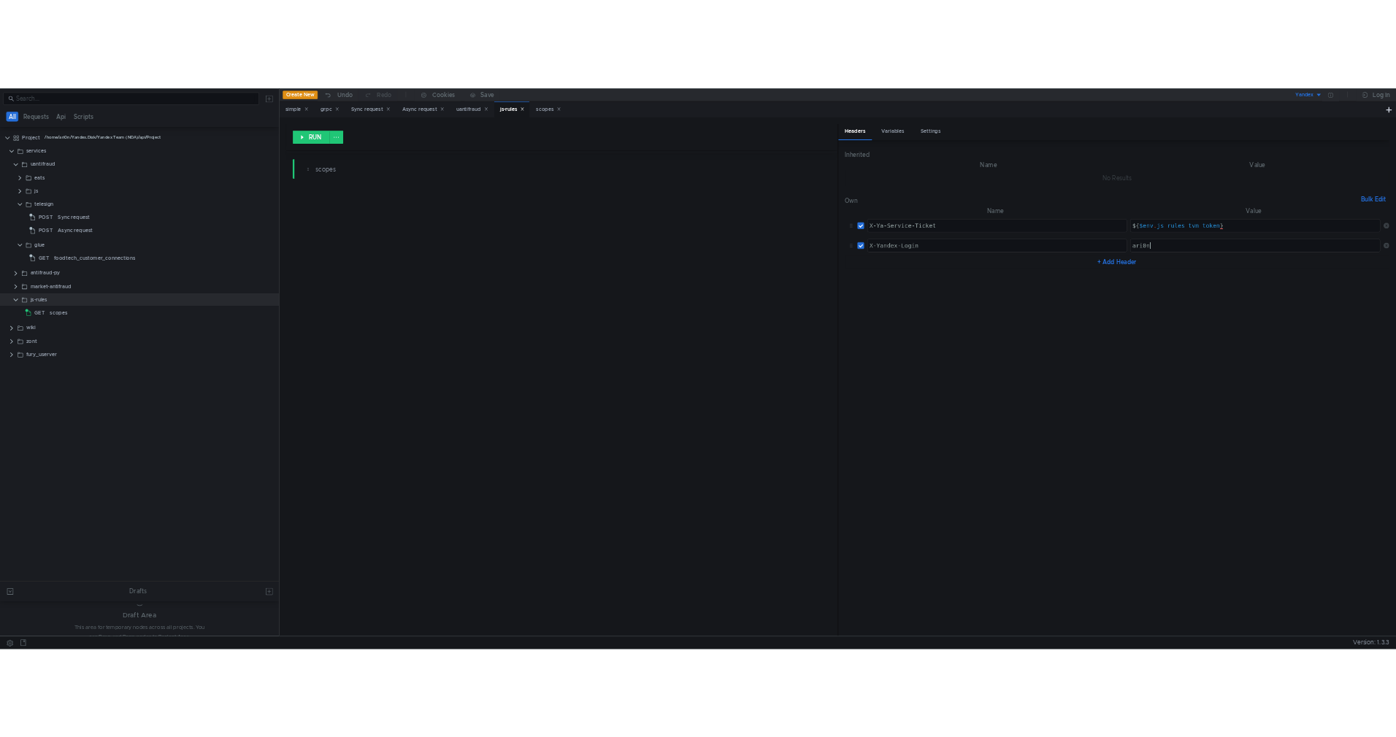
scroll to position [0, 1]
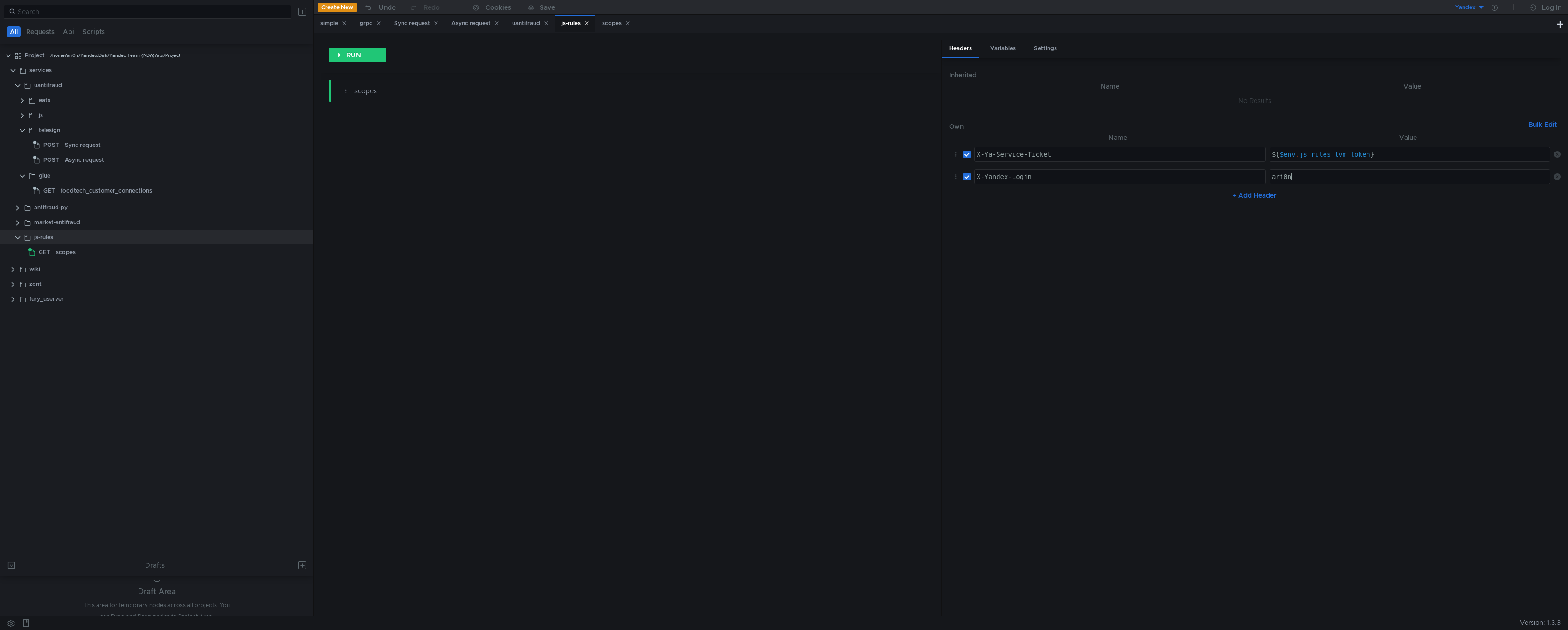
type textarea "ari0n"
click at [1414, 273] on nz-table "Name Value X-Ya-Service-Ticket X-Ya-Service-Ticket הההההההההההההההההההההההההההה…" at bounding box center [1255, 370] width 611 height 476
click at [614, 27] on div "scopes" at bounding box center [616, 23] width 28 height 10
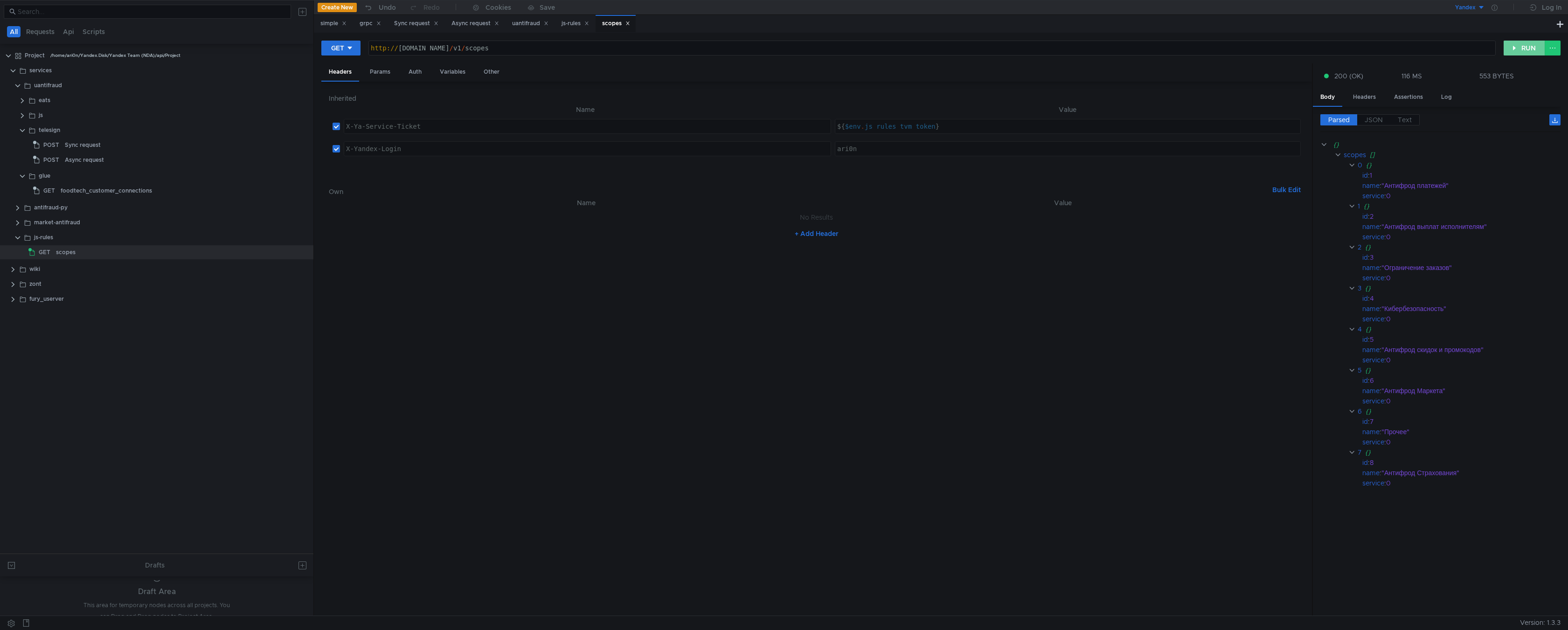
click at [1516, 49] on button "RUN" at bounding box center [1525, 48] width 42 height 15
click at [1523, 49] on button "RUN" at bounding box center [1525, 48] width 42 height 15
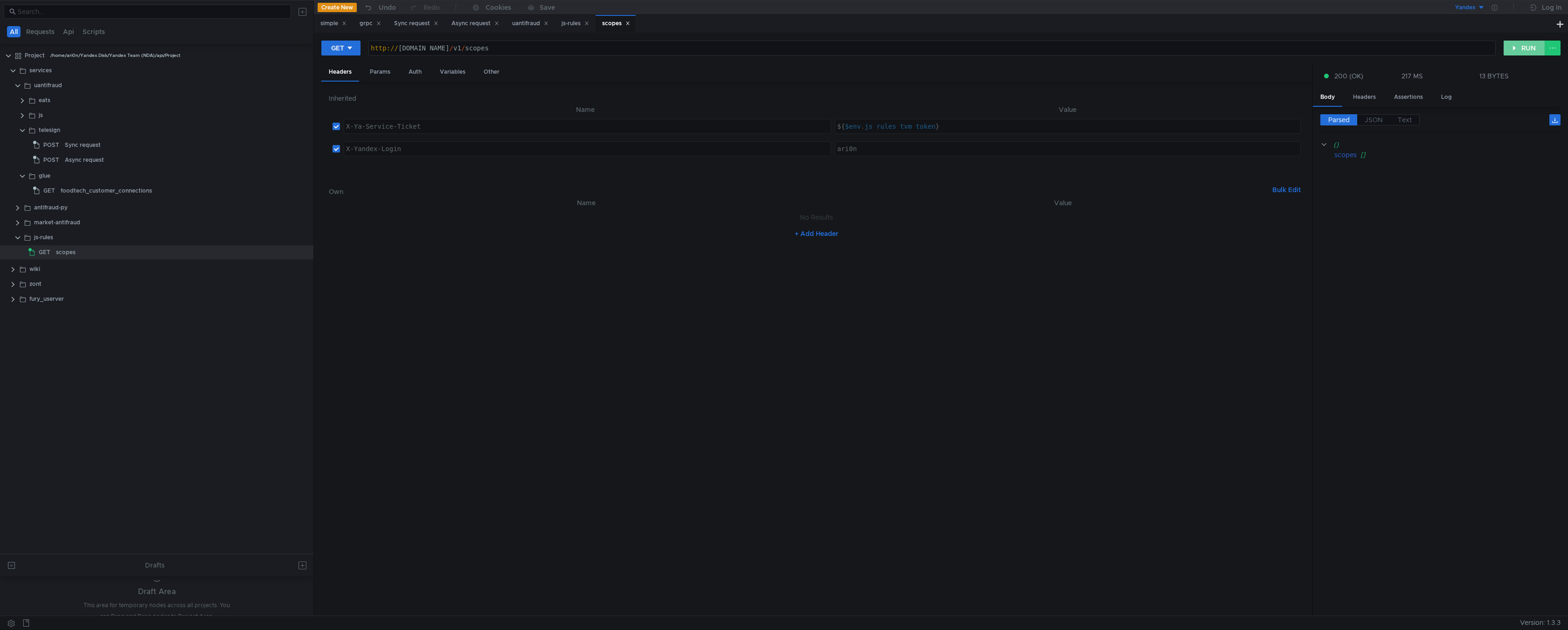
click at [1524, 49] on button "RUN" at bounding box center [1525, 48] width 42 height 15
click at [1524, 52] on button "RUN" at bounding box center [1525, 48] width 42 height 15
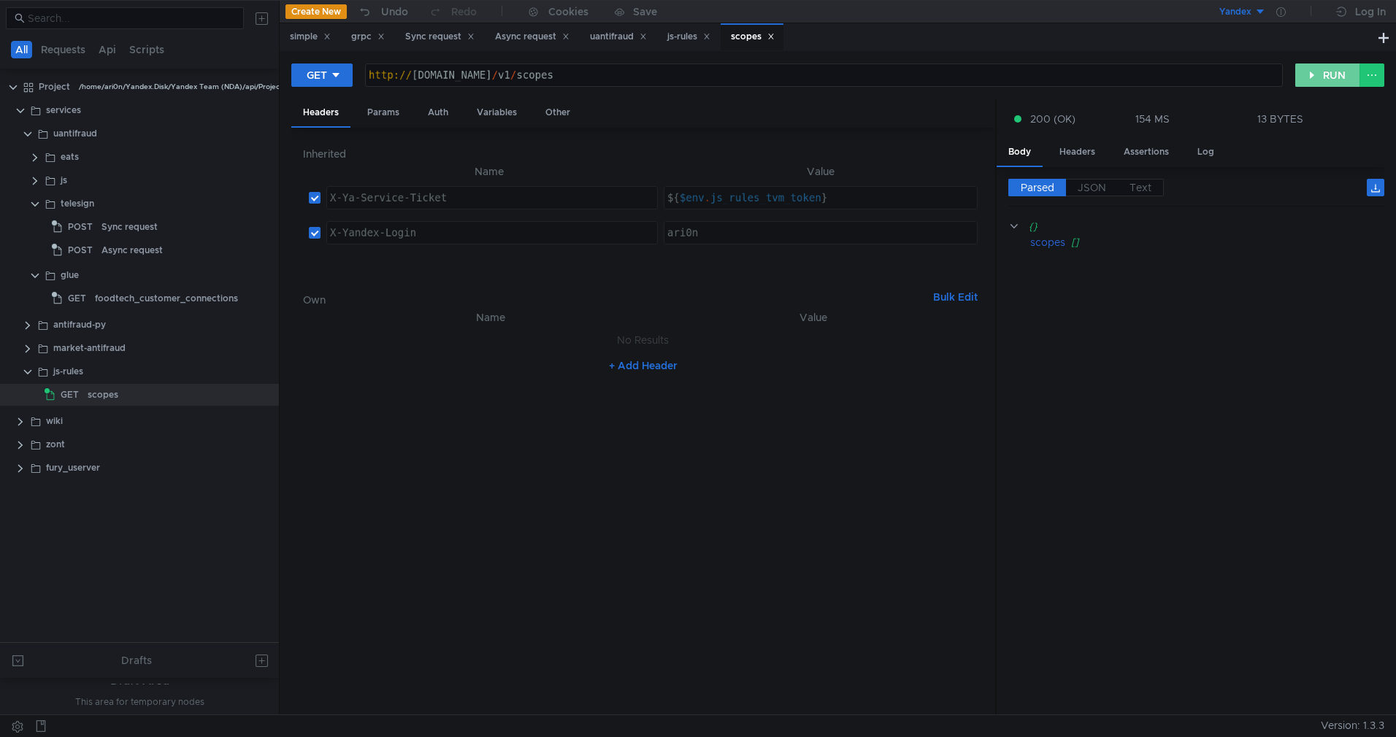
click at [1323, 77] on button "RUN" at bounding box center [1327, 75] width 65 height 23
click at [1324, 71] on button "RUN" at bounding box center [1327, 75] width 65 height 23
click at [1319, 75] on button "RUN" at bounding box center [1327, 75] width 65 height 23
click at [1319, 74] on button "RUN" at bounding box center [1327, 75] width 65 height 23
